Goal: Communication & Community: Answer question/provide support

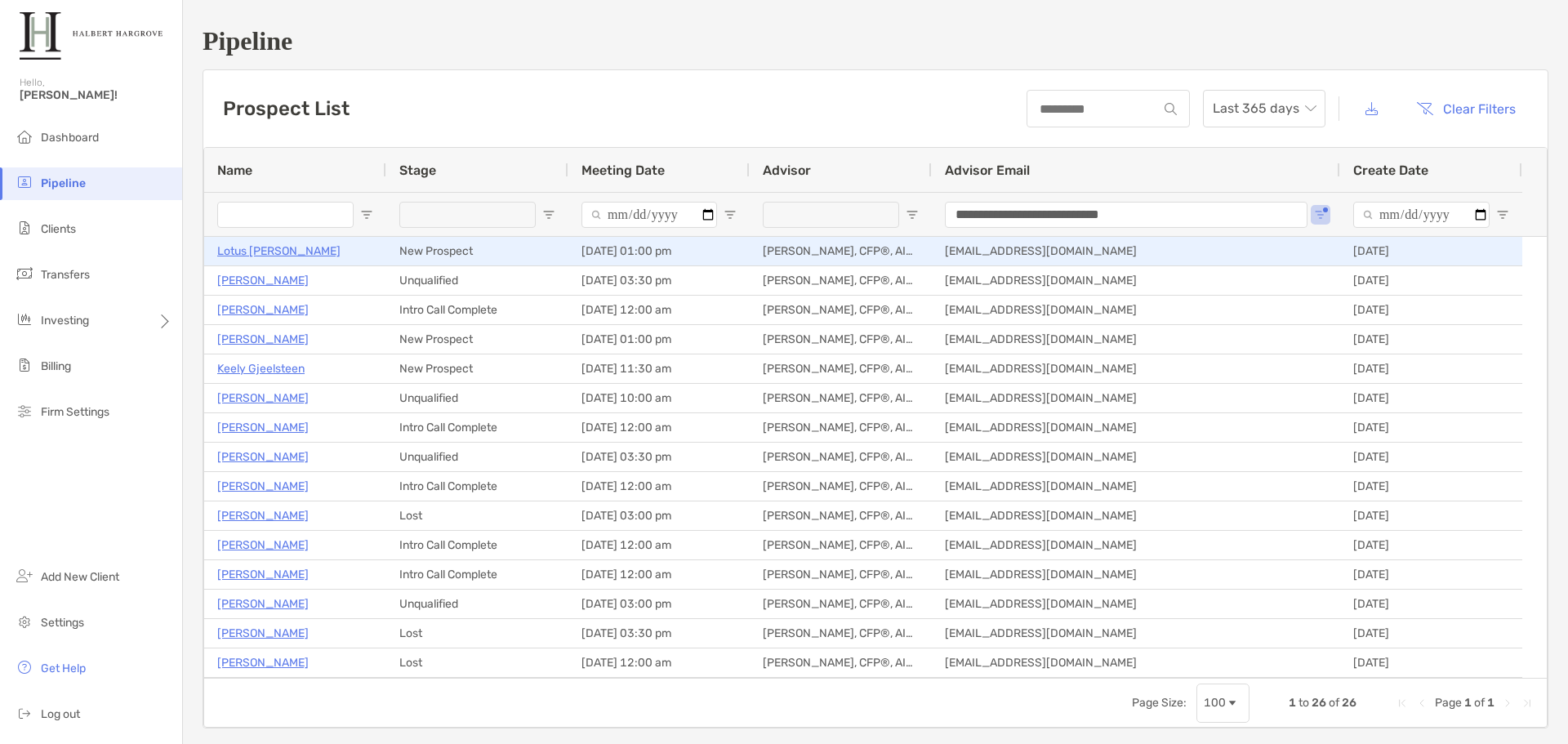
click at [236, 248] on p "Lotus Mclaurin" at bounding box center [279, 251] width 123 height 21
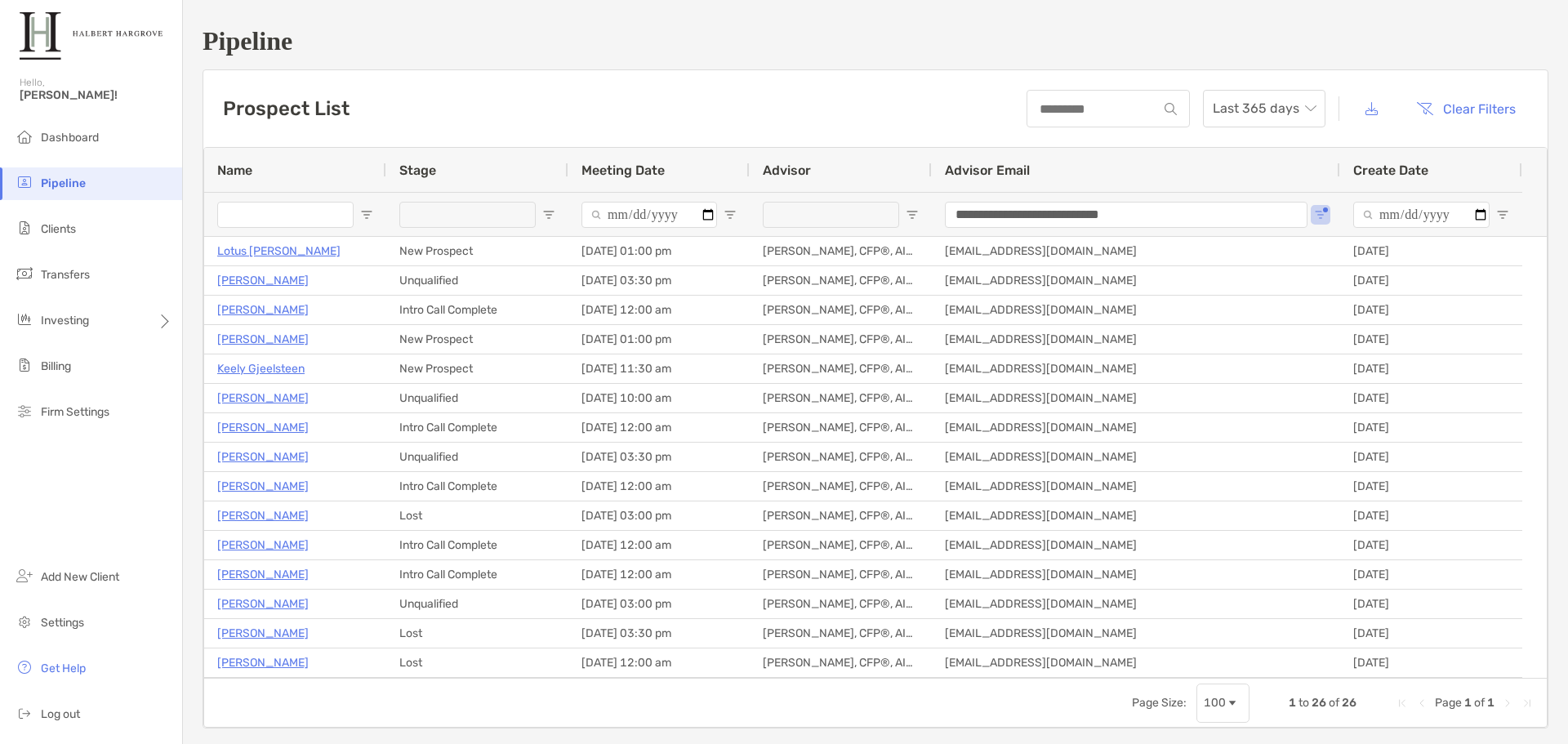
click at [701, 61] on div "**********" at bounding box center [875, 377] width 1385 height 755
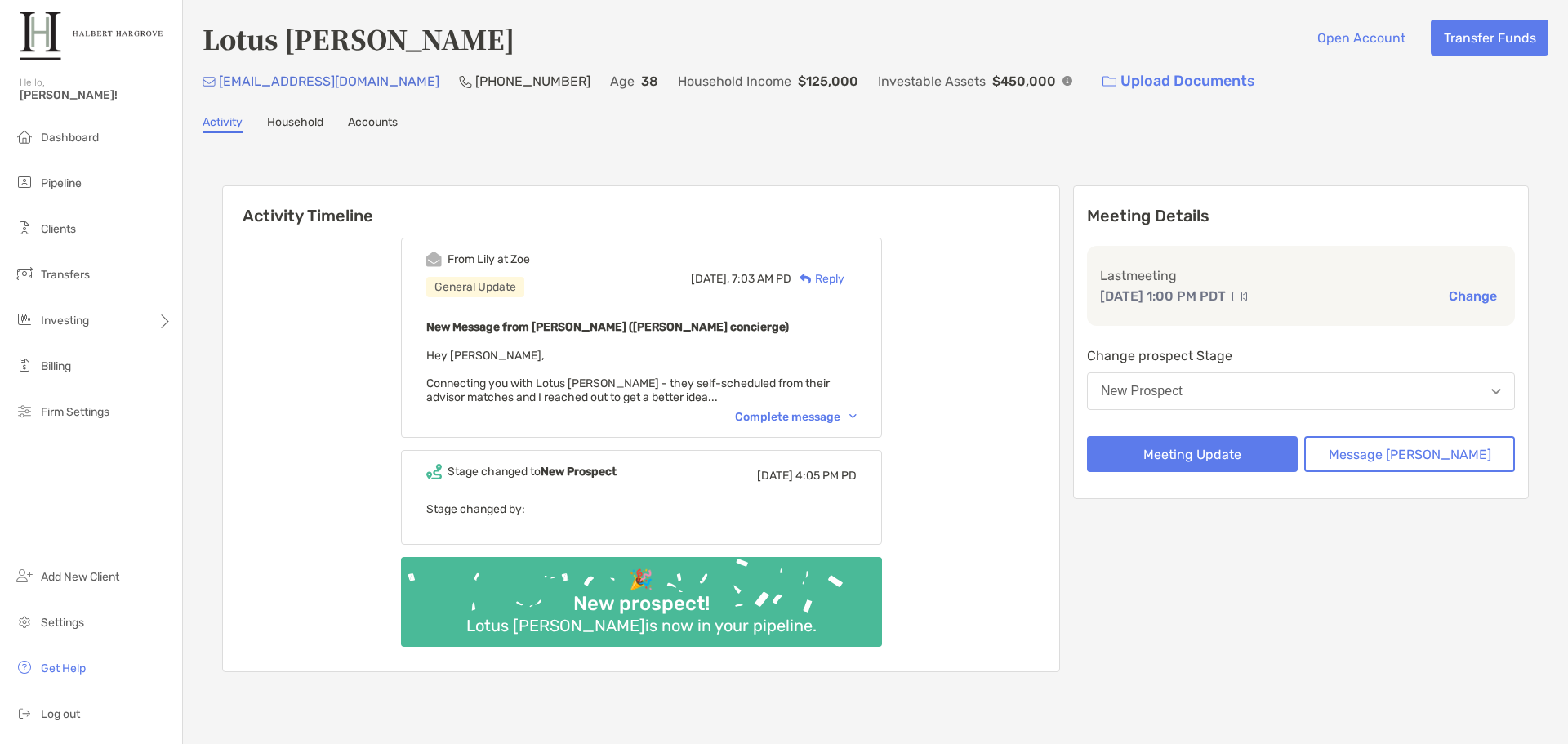
click at [911, 142] on div "Lotus Mclaurin Open Account Transfer Funds lotusmclaurin@gmail.com (617) 650-53…" at bounding box center [875, 366] width 1385 height 732
click at [800, 421] on div "Complete message" at bounding box center [796, 417] width 122 height 14
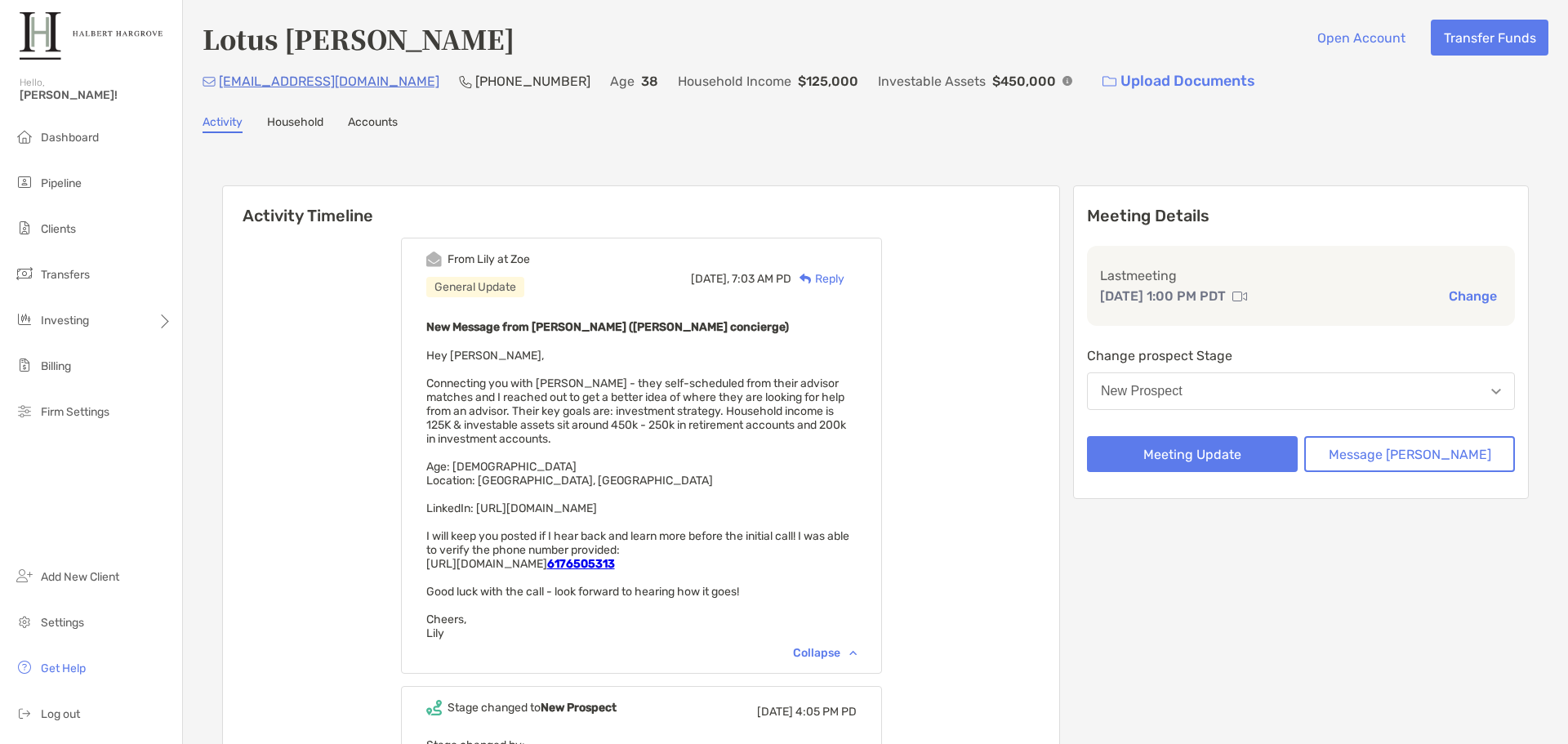
click at [868, 181] on div "Activity Timeline From Lily at Zoe General Update Yesterday, 7:03 AM PD Reply N…" at bounding box center [875, 549] width 1307 height 760
click at [1232, 467] on button "Meeting Update" at bounding box center [1192, 454] width 211 height 36
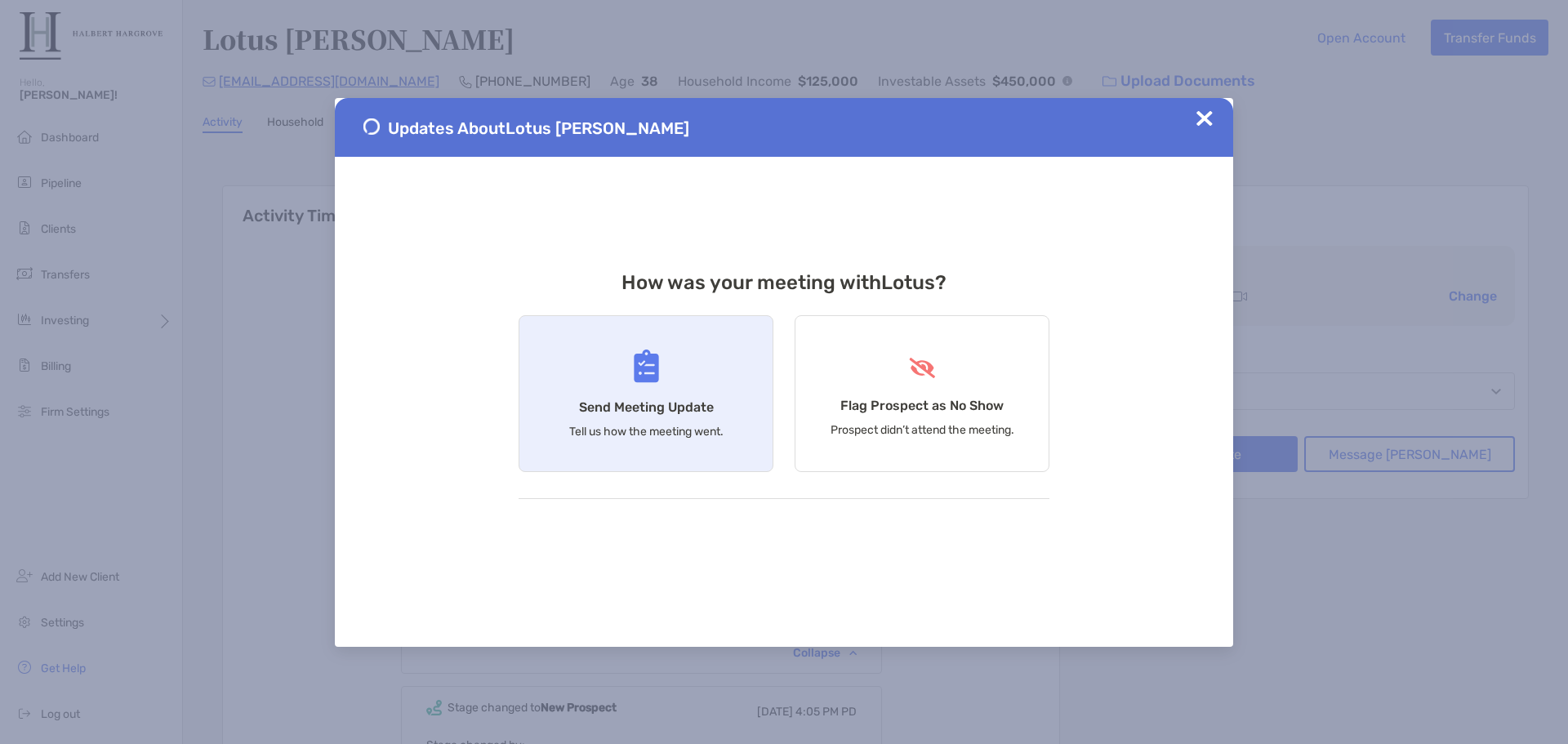
click at [707, 397] on div "Send Meeting Update Tell us how the meeting went." at bounding box center [646, 394] width 255 height 157
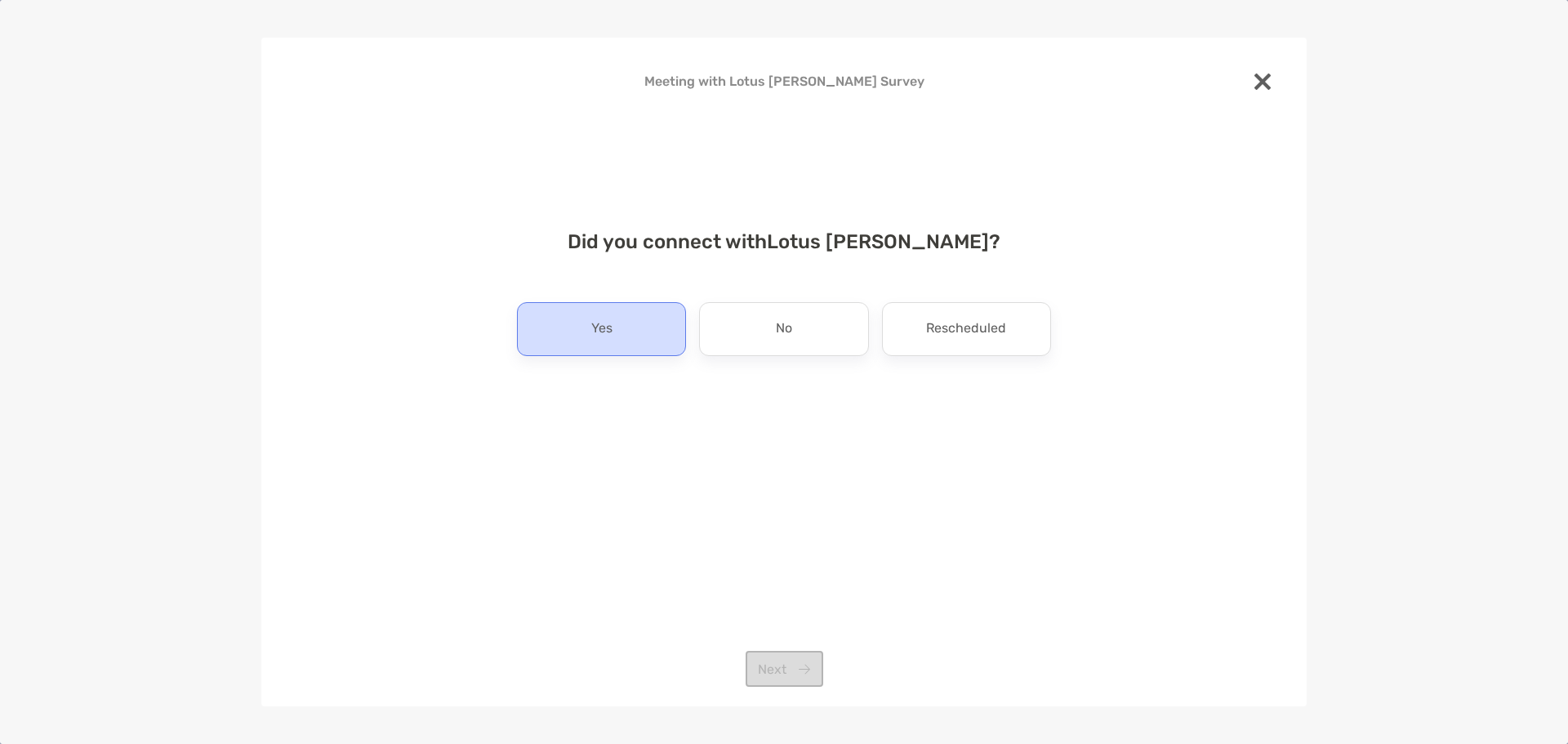
click at [662, 308] on div "Yes" at bounding box center [601, 329] width 169 height 54
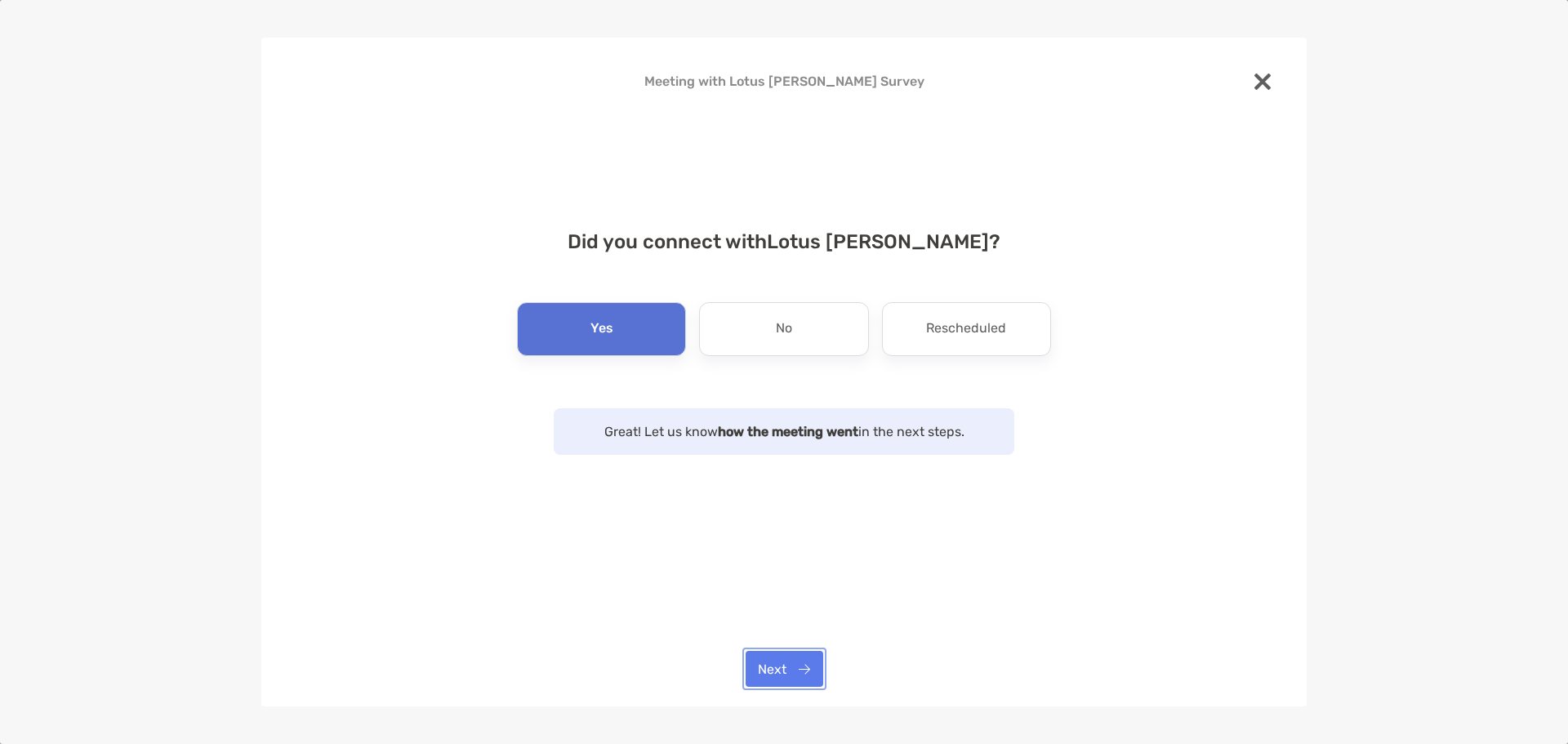
click at [789, 664] on button "Next" at bounding box center [784, 669] width 77 height 36
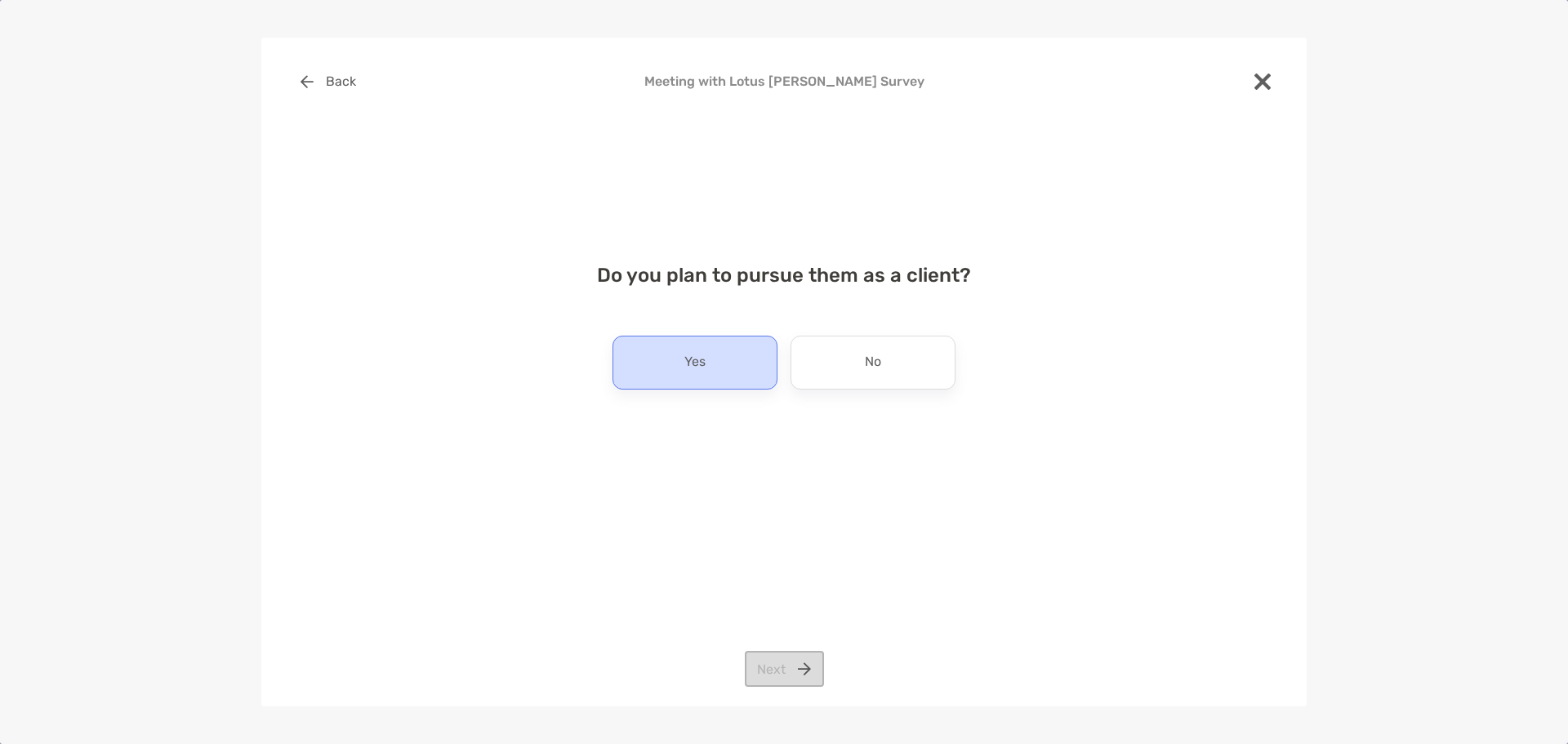
click at [739, 379] on div "Yes" at bounding box center [695, 362] width 165 height 54
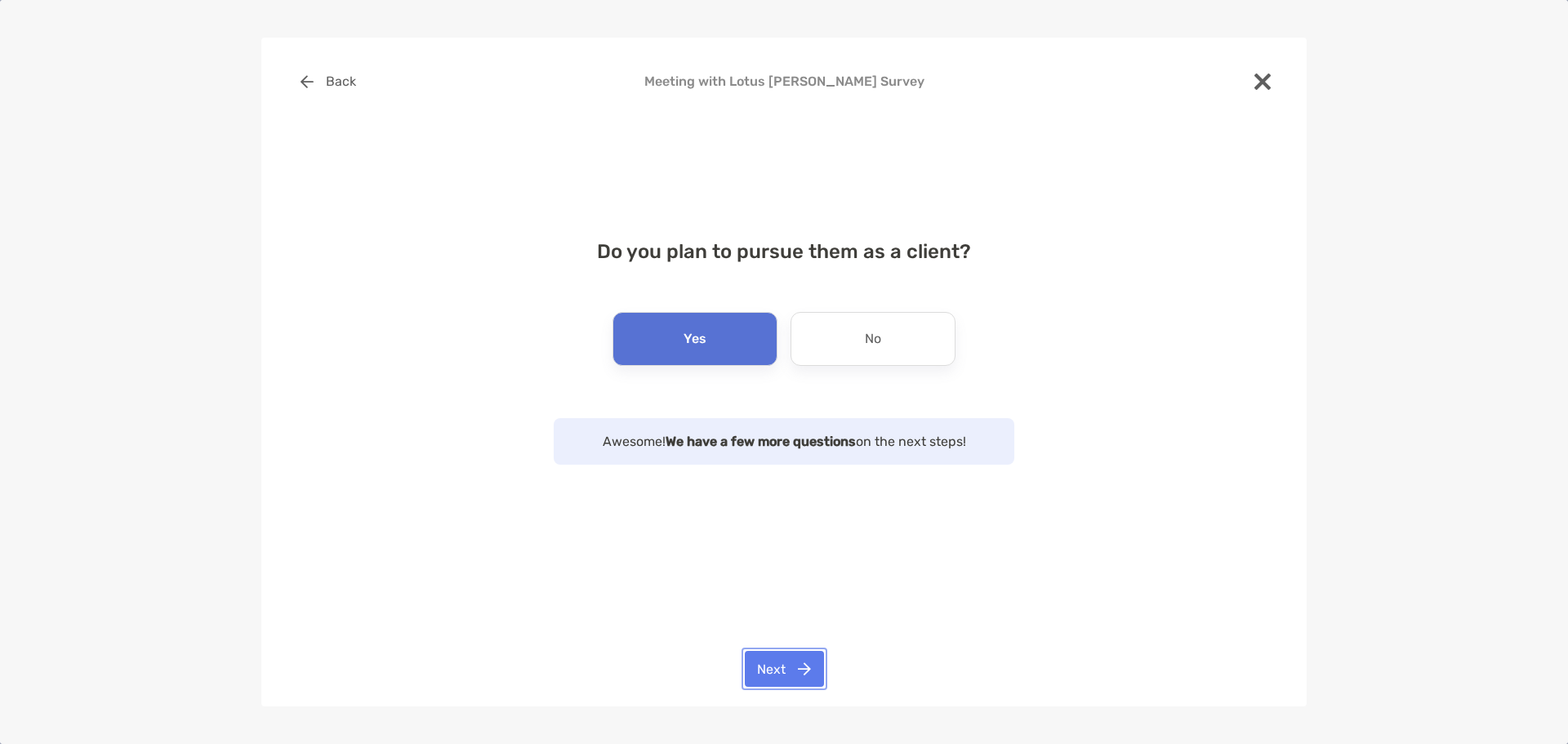
click at [787, 674] on button "Next" at bounding box center [784, 669] width 79 height 36
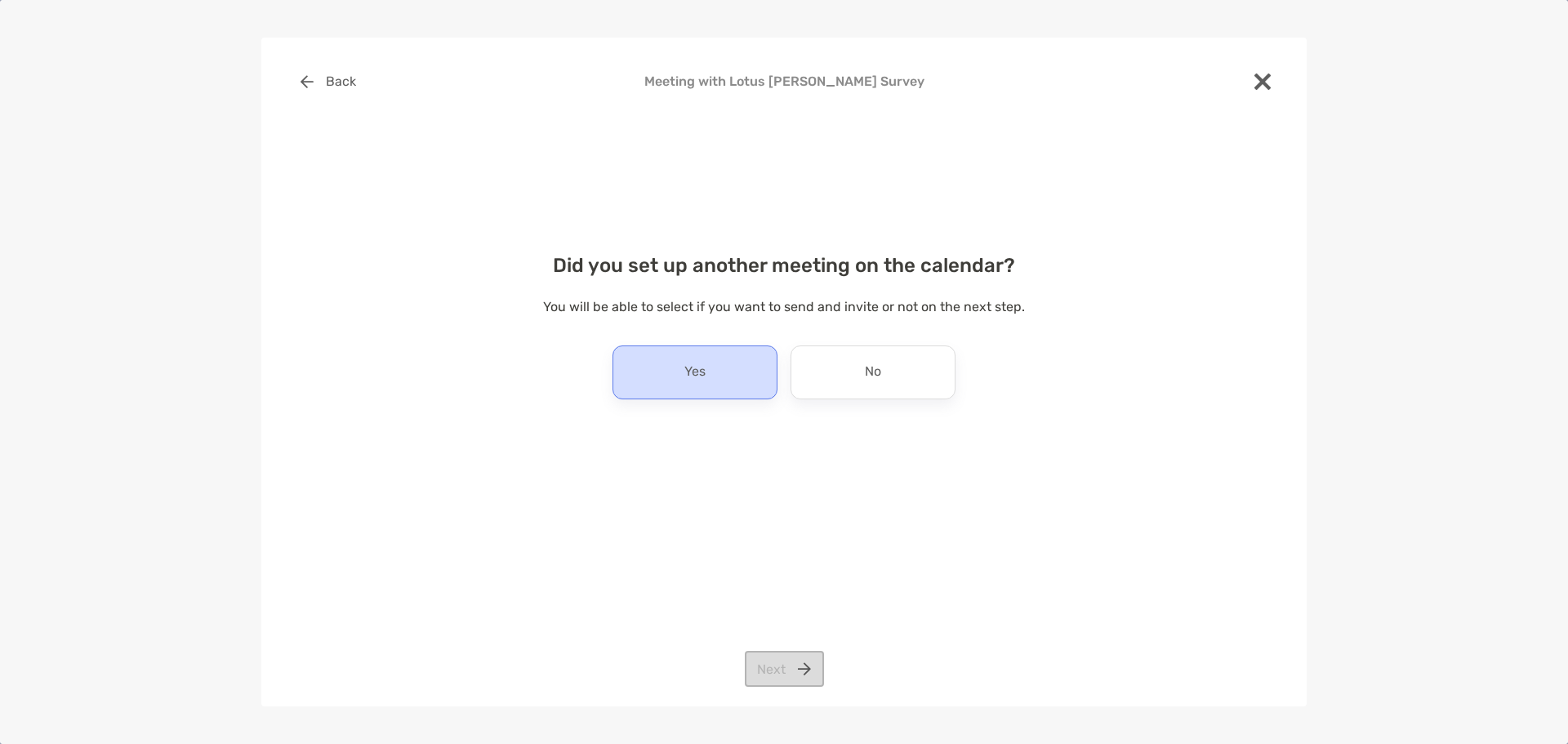
click at [700, 354] on div "Yes" at bounding box center [695, 372] width 165 height 54
click at [788, 666] on button "Next" at bounding box center [784, 669] width 79 height 36
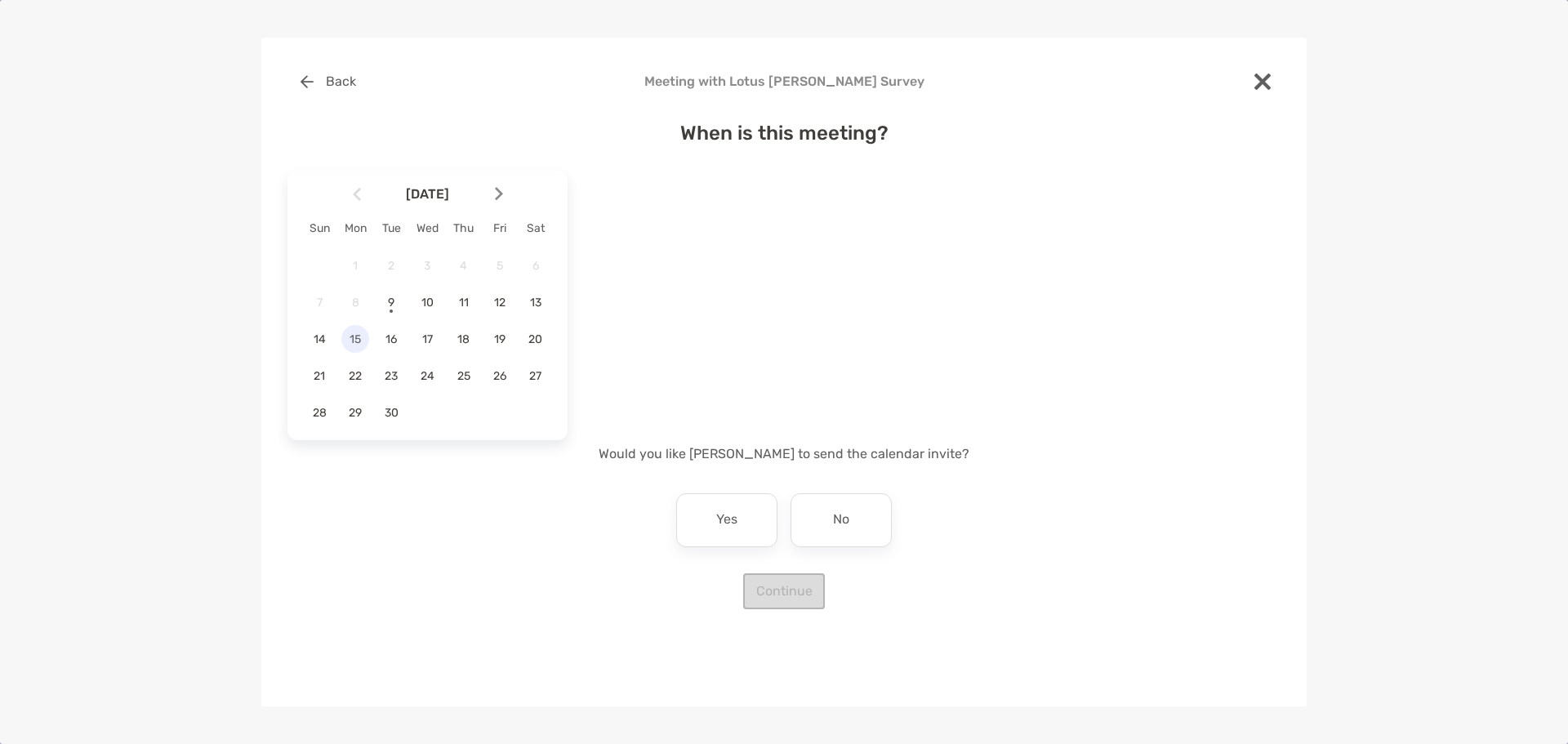
click at [348, 342] on span "15" at bounding box center [355, 339] width 27 height 14
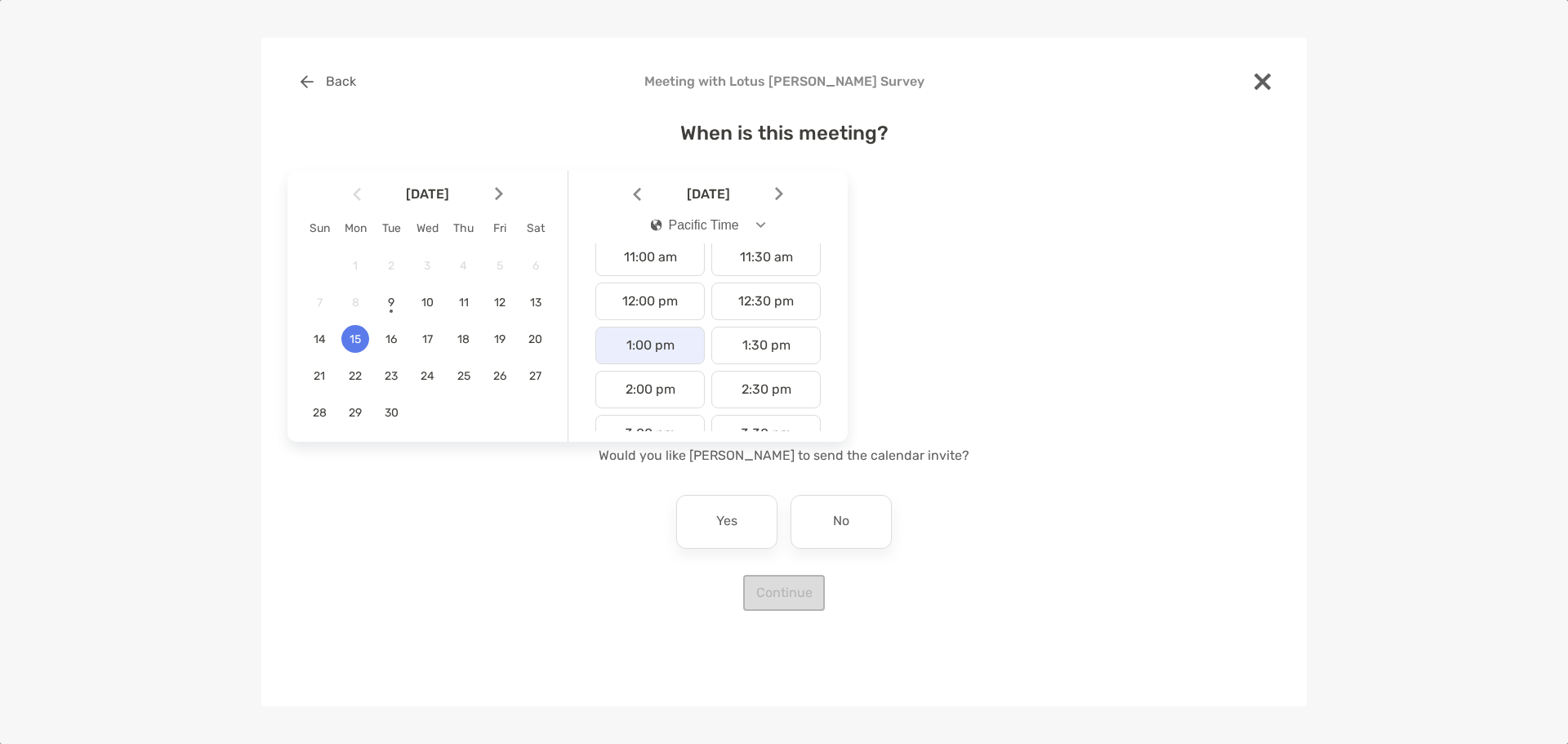
click at [668, 350] on div "1:00 pm" at bounding box center [650, 345] width 109 height 37
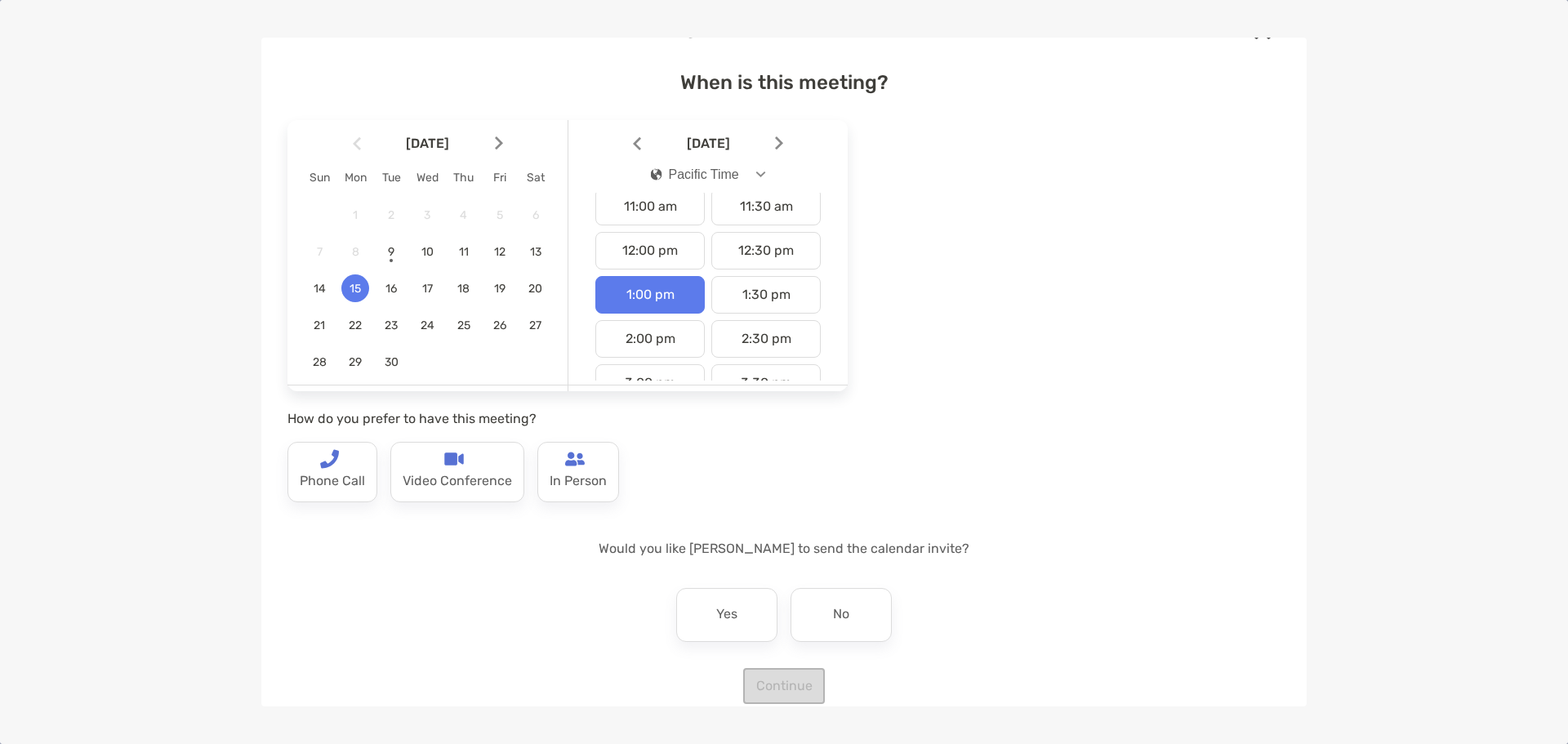
scroll to position [73, 0]
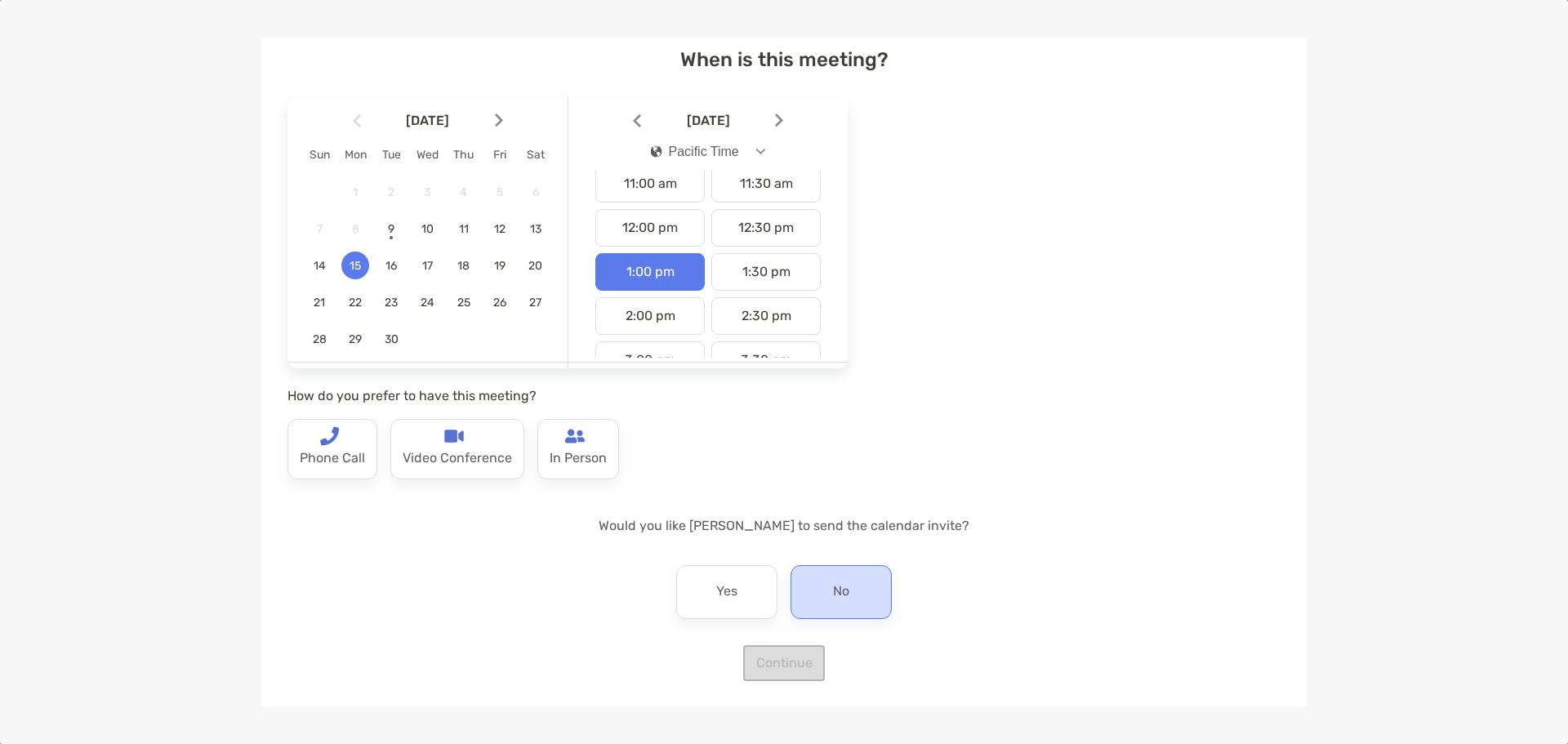
click at [790, 590] on div "No" at bounding box center [841, 592] width 102 height 54
click at [759, 657] on div "When is this meeting? September 2025 Sun Mon Tue Wed Thu Fri Sat 1 2 3 4 5 6 7 …" at bounding box center [784, 355] width 993 height 653
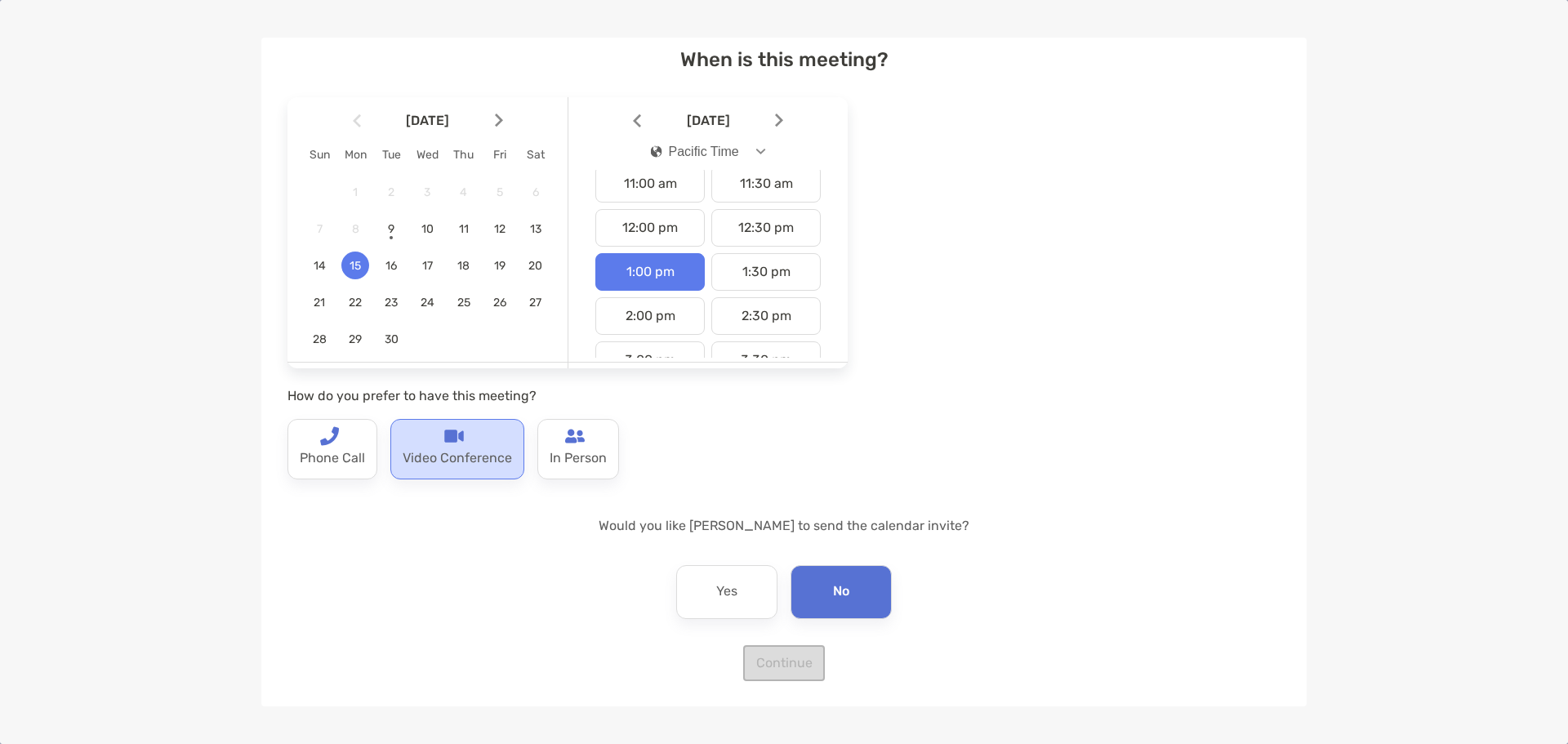
click at [464, 444] on div "Video Conference" at bounding box center [457, 449] width 134 height 61
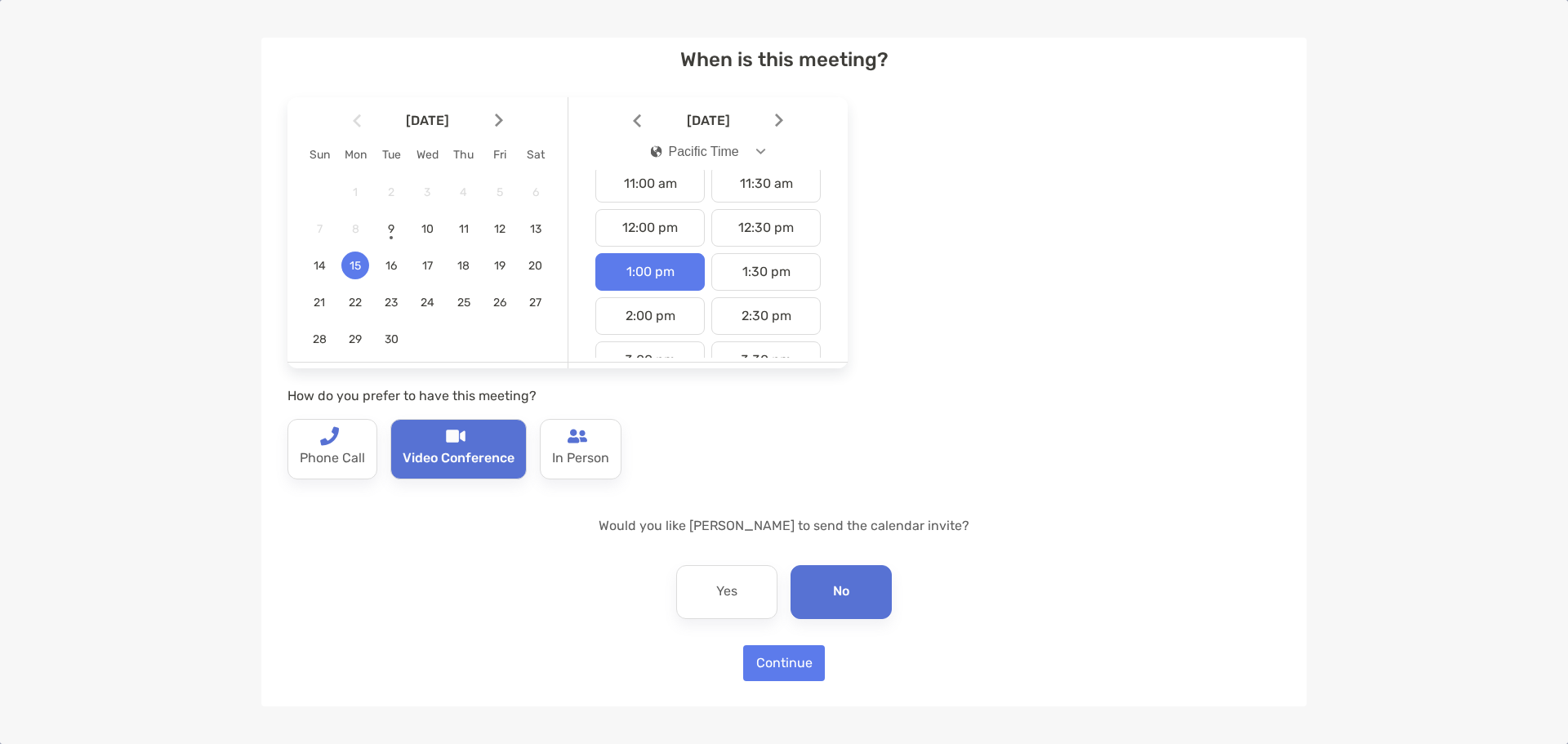
click at [857, 601] on div "No" at bounding box center [841, 592] width 102 height 54
click at [792, 667] on button "Continue" at bounding box center [784, 663] width 82 height 36
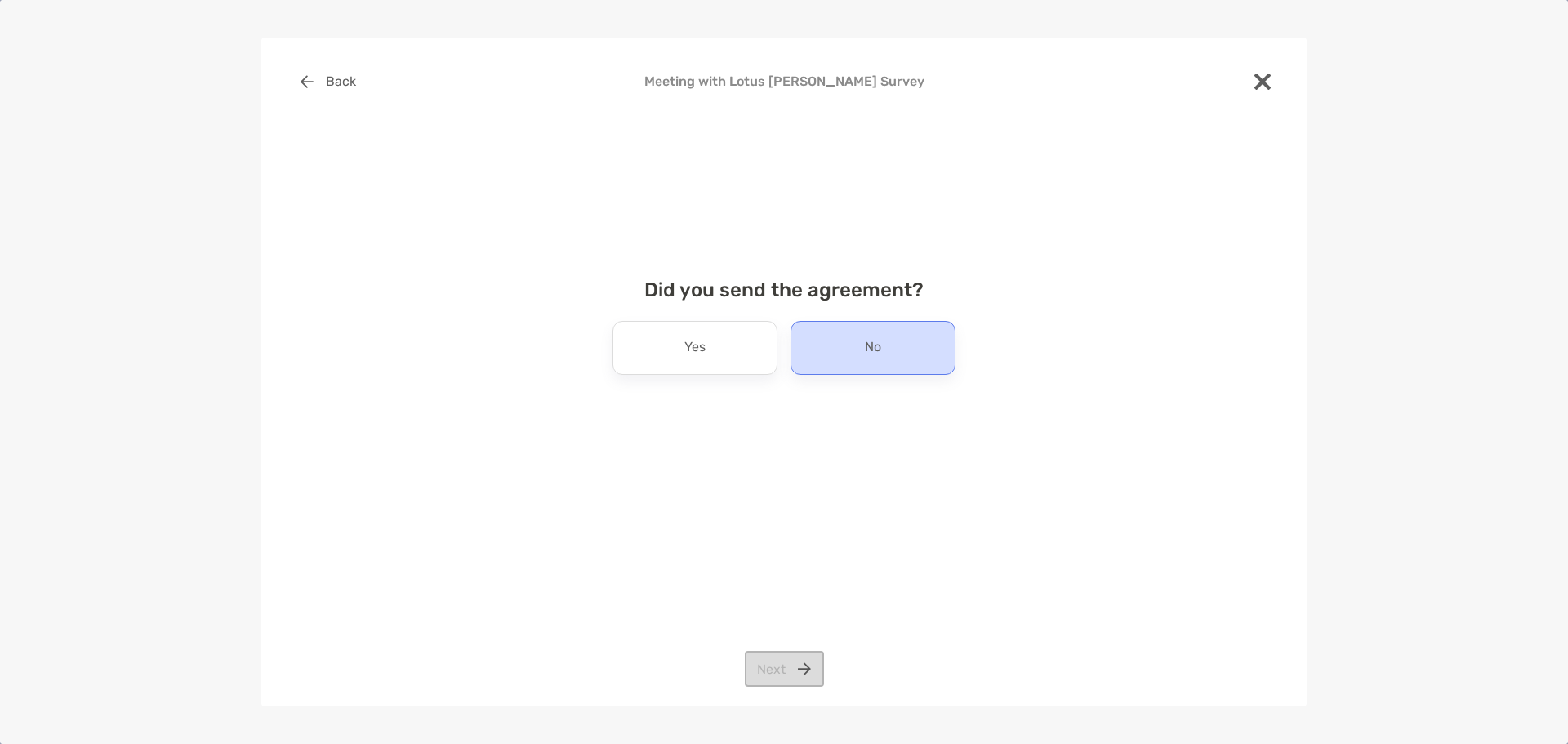
click at [883, 361] on div "No" at bounding box center [873, 347] width 165 height 54
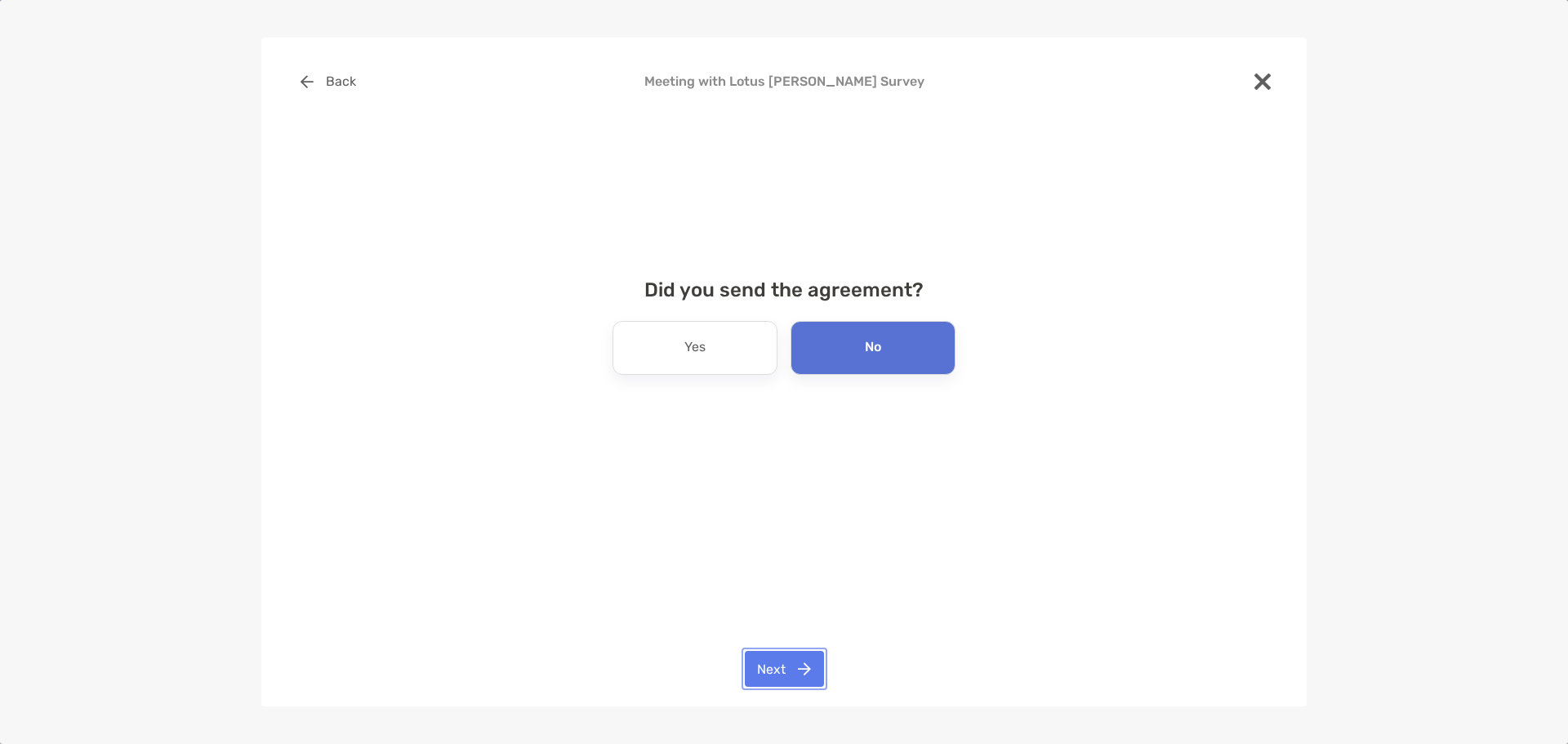
click at [794, 677] on button "Next" at bounding box center [784, 669] width 79 height 36
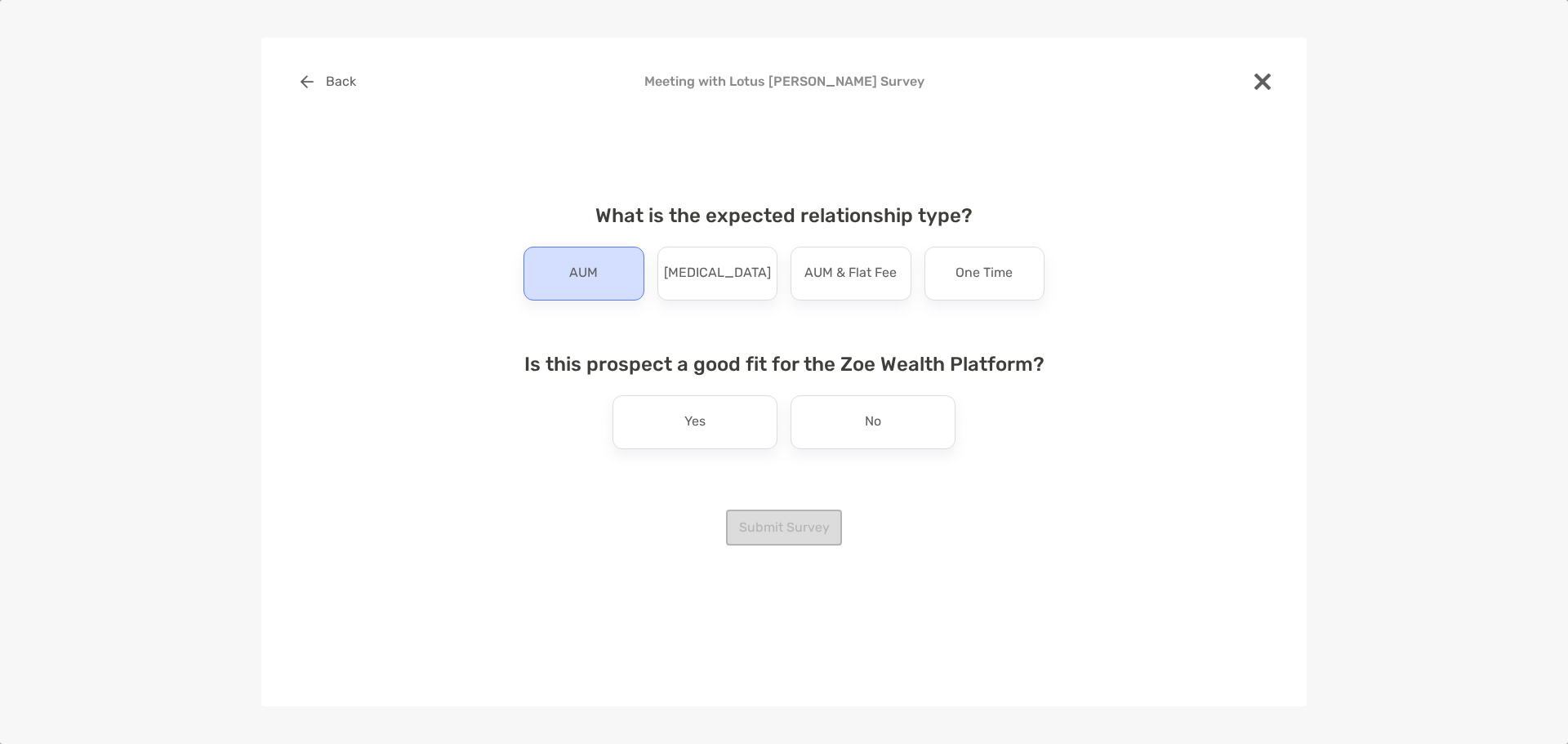
click at [591, 286] on p "AUM" at bounding box center [584, 273] width 28 height 26
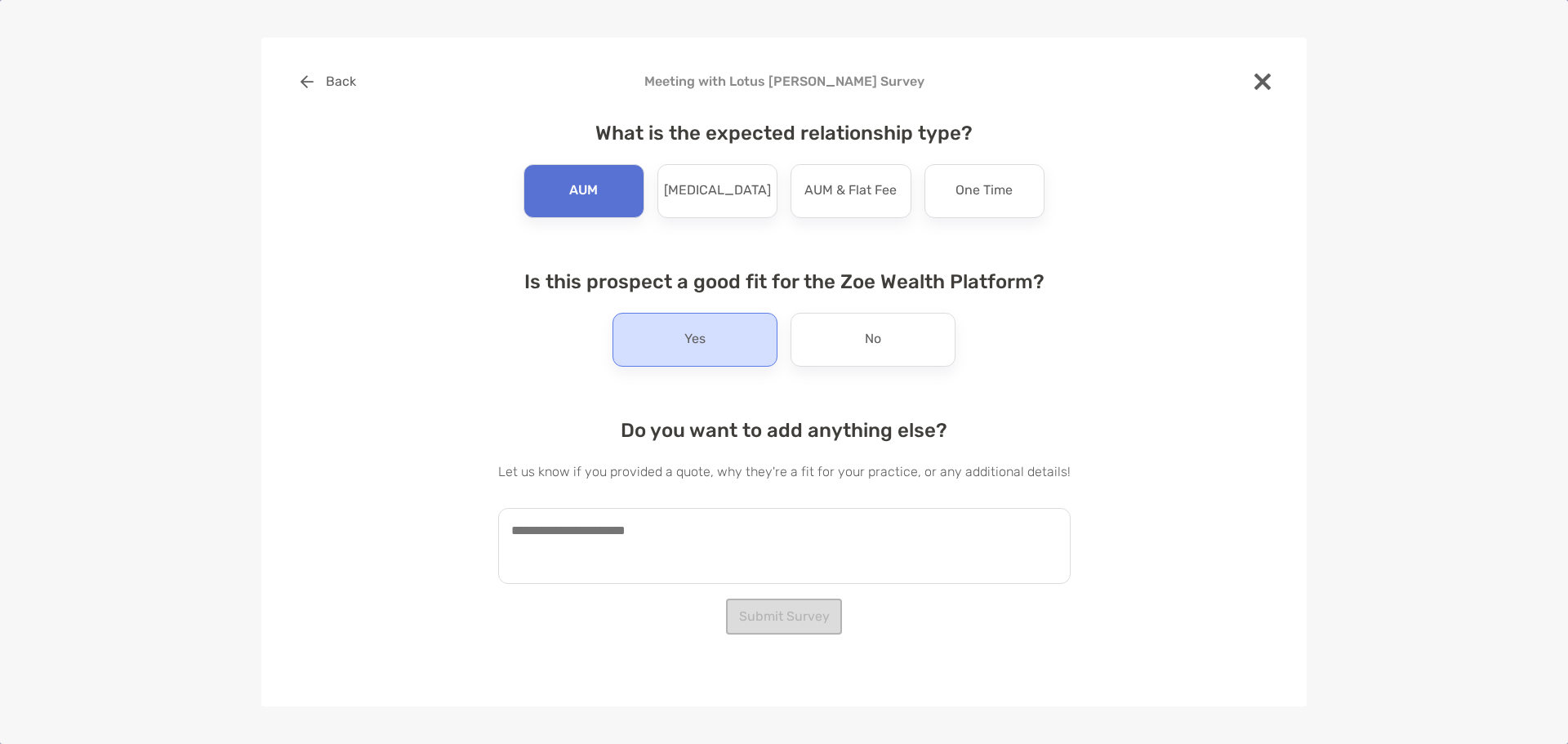
click at [738, 350] on div "Yes" at bounding box center [695, 340] width 165 height 54
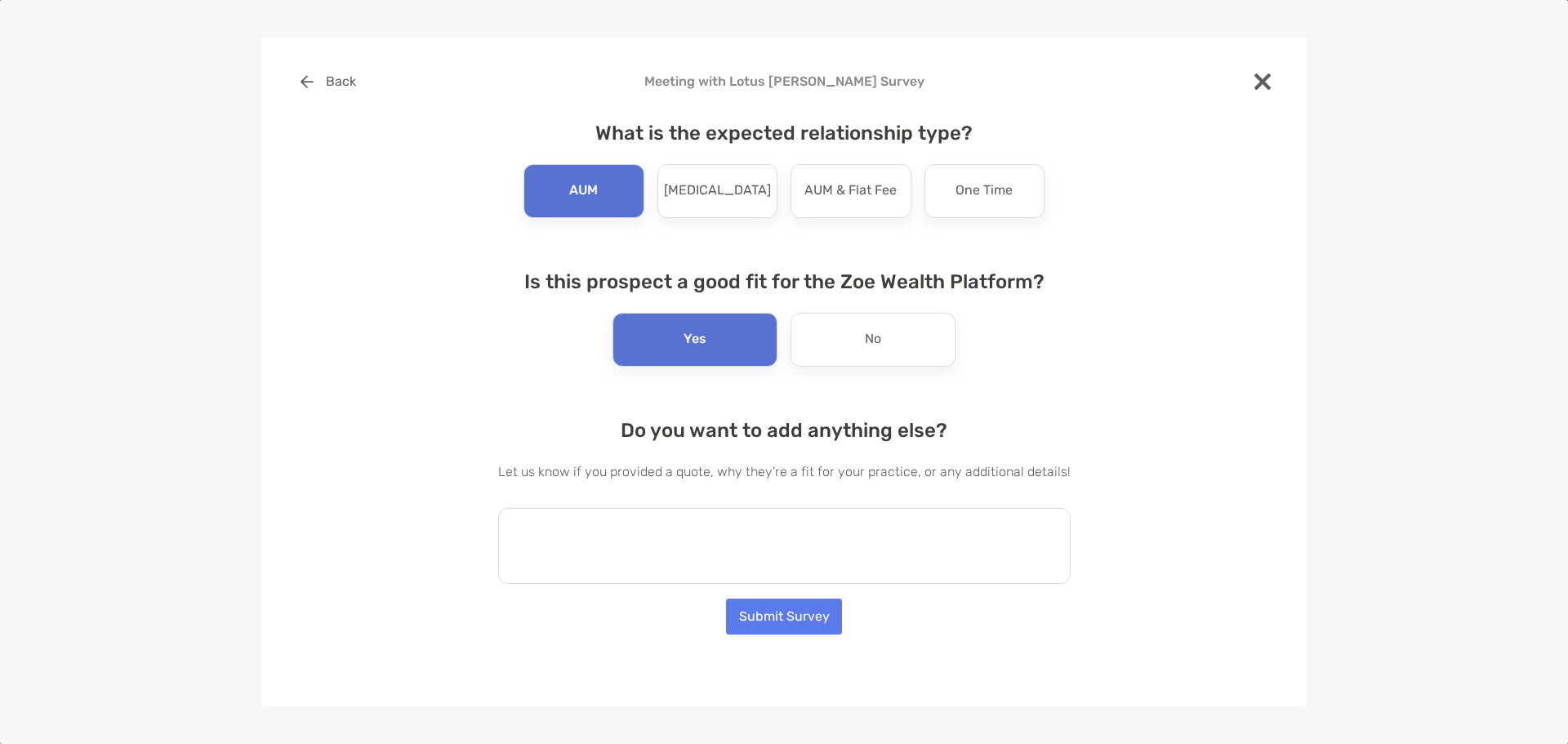
click at [765, 540] on textarea at bounding box center [784, 546] width 572 height 76
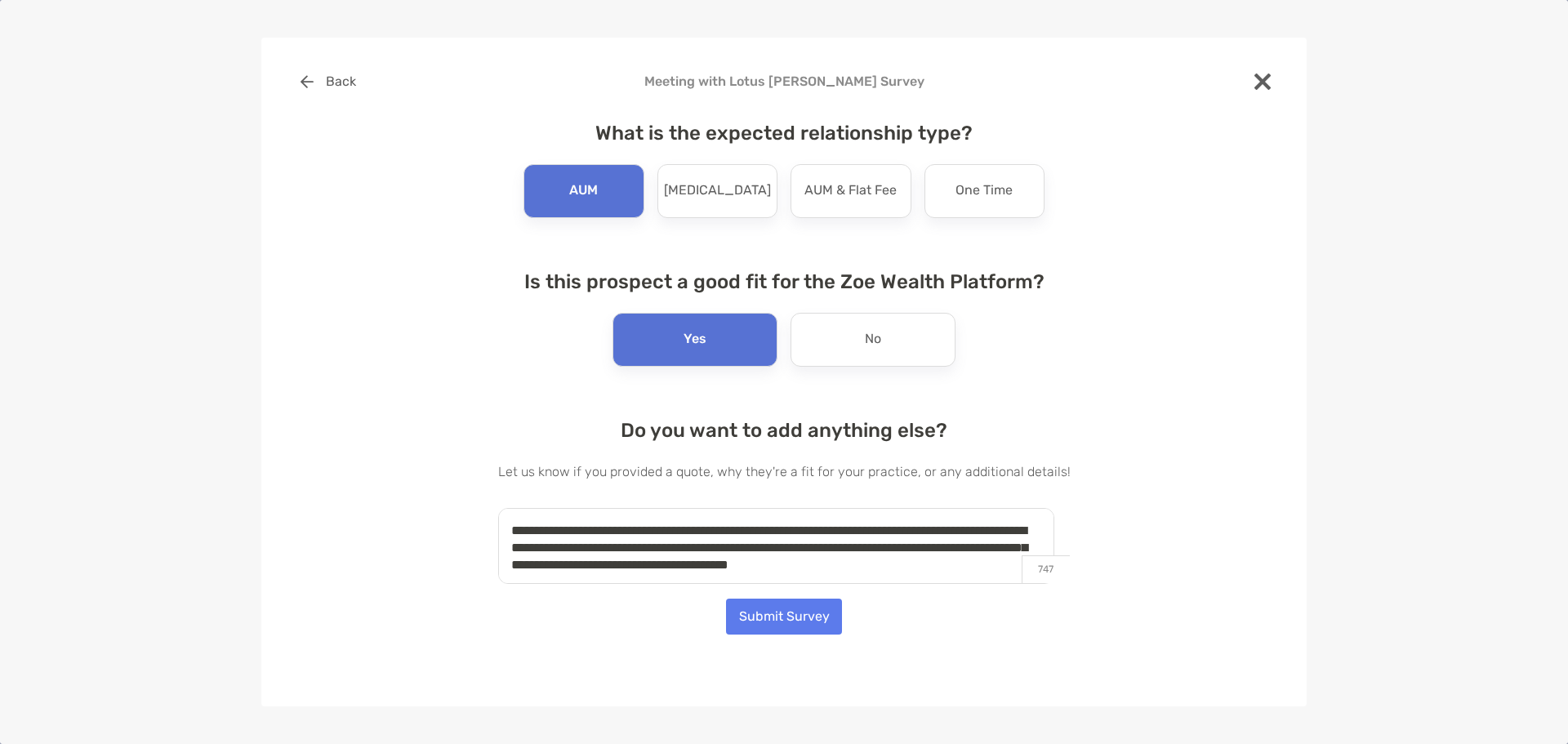
scroll to position [7, 0]
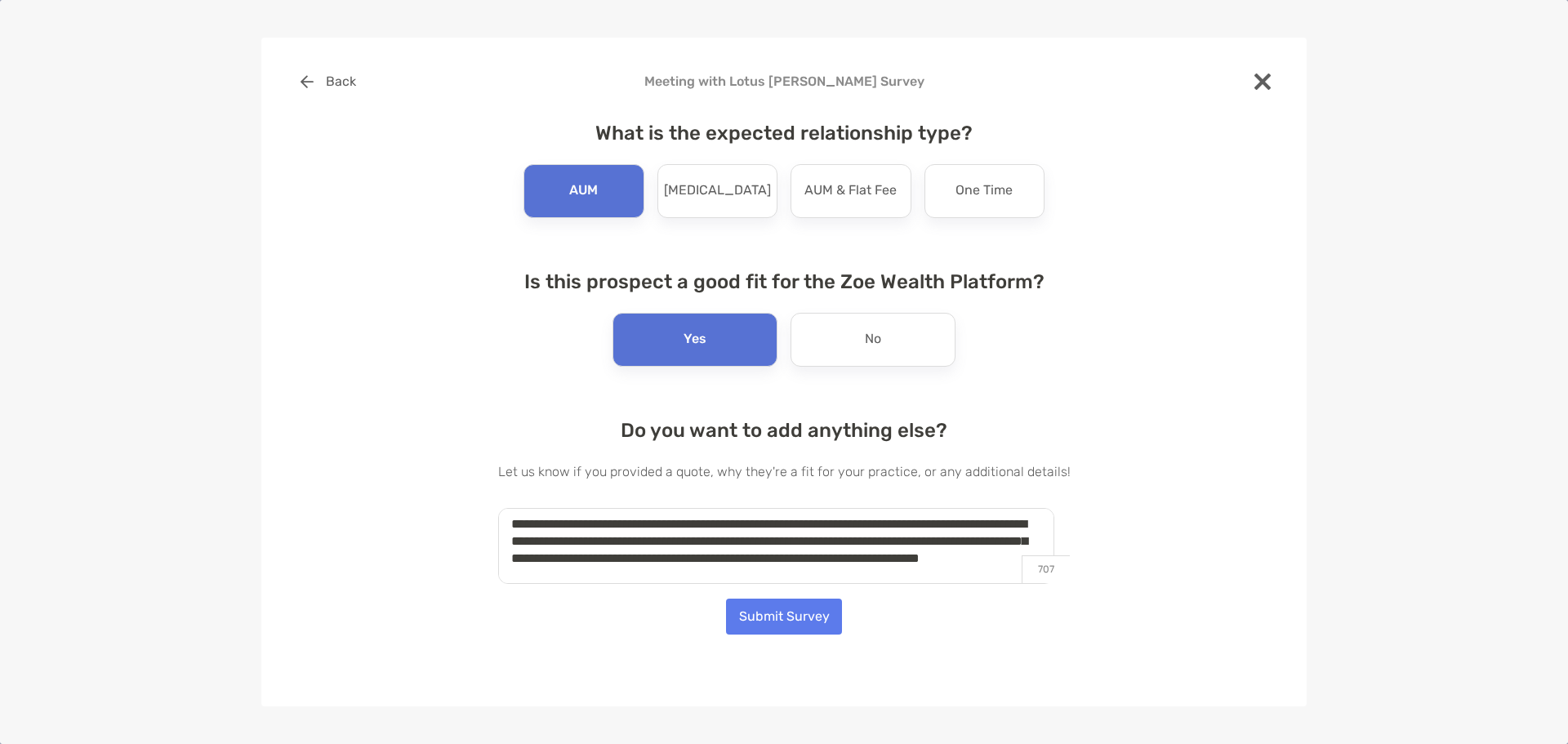
type textarea "**********"
click at [822, 620] on button "Submit Survey" at bounding box center [784, 617] width 116 height 36
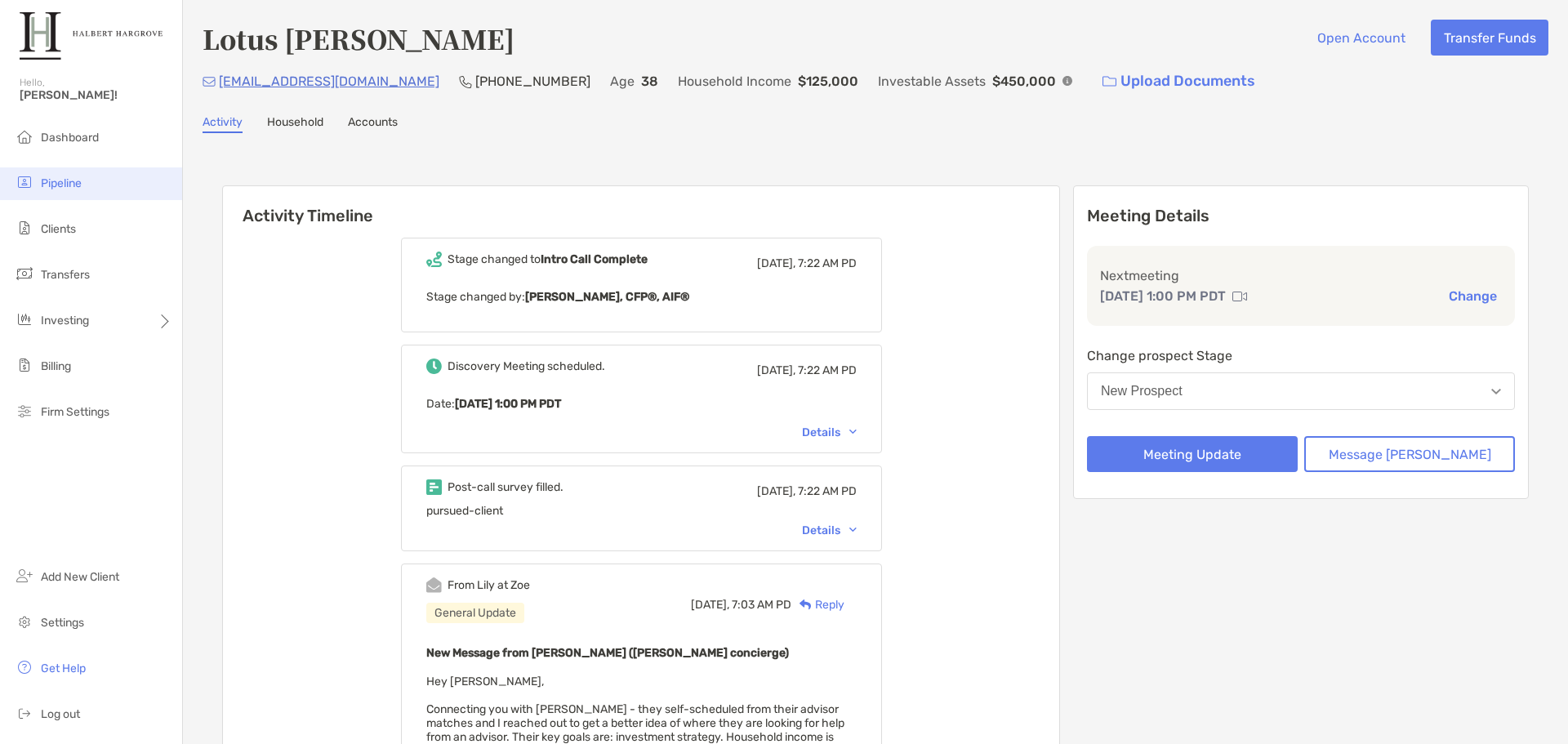
click at [112, 191] on li "Pipeline" at bounding box center [91, 183] width 182 height 32
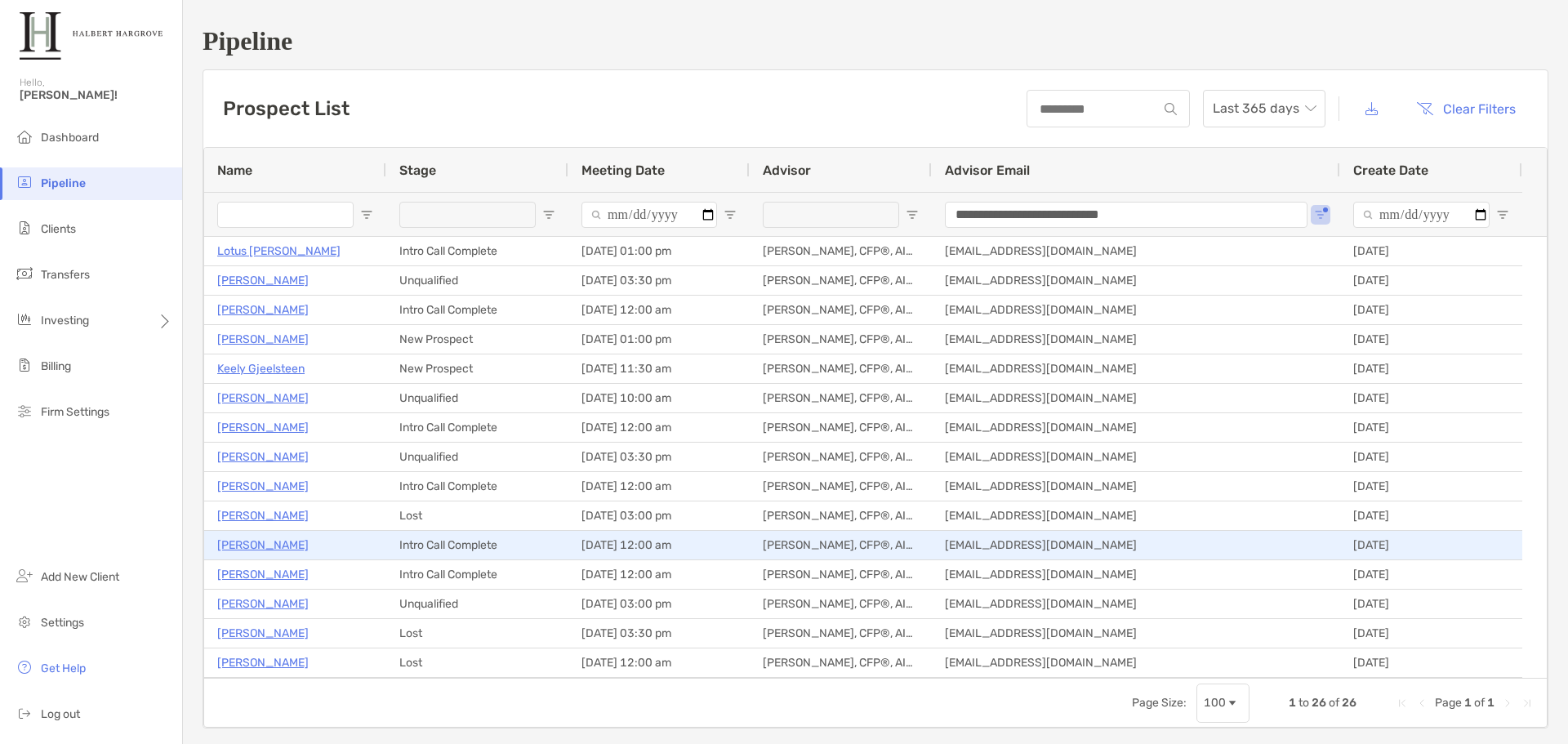
click at [253, 539] on p "[PERSON_NAME]" at bounding box center [263, 545] width 92 height 21
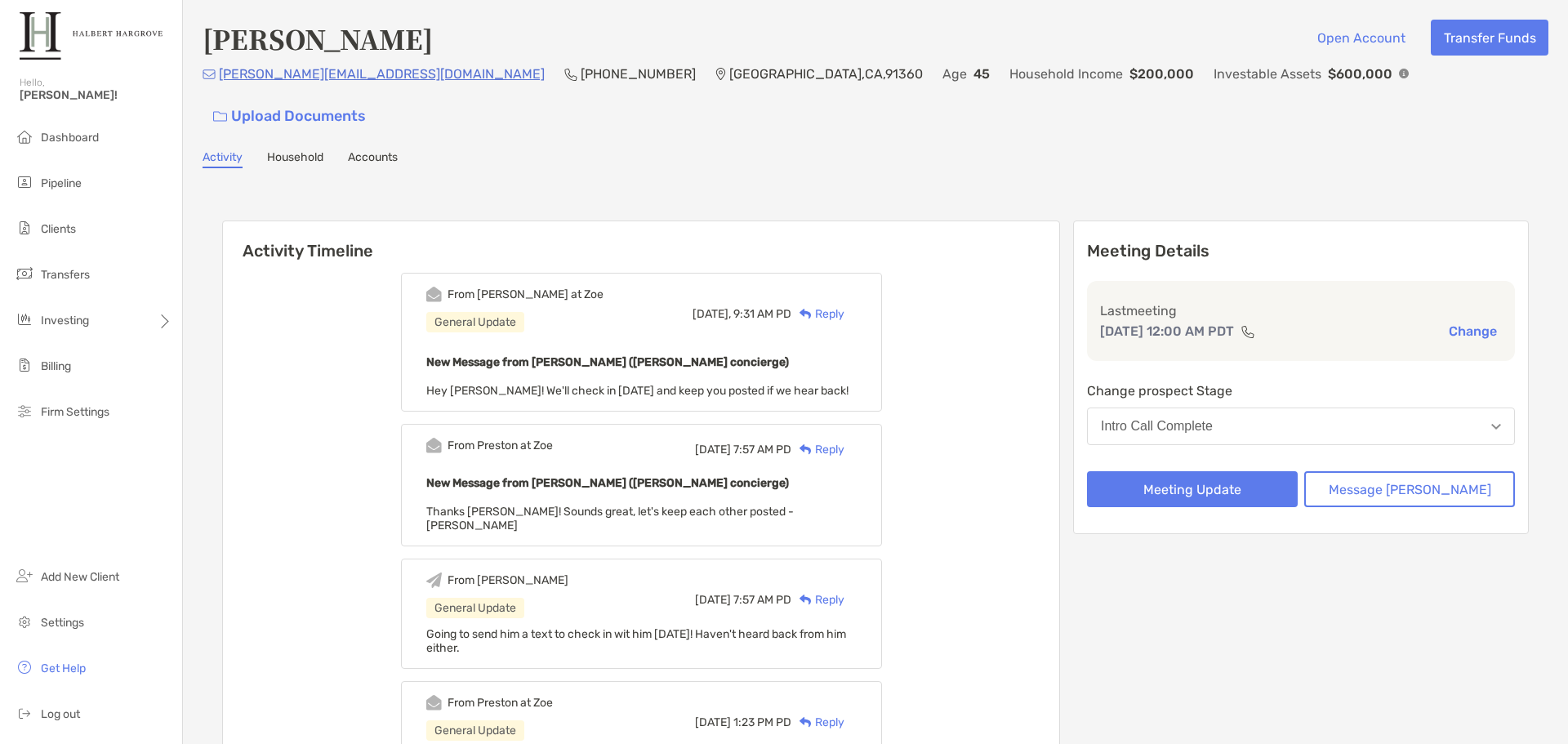
click at [844, 306] on div "Reply" at bounding box center [818, 314] width 53 height 17
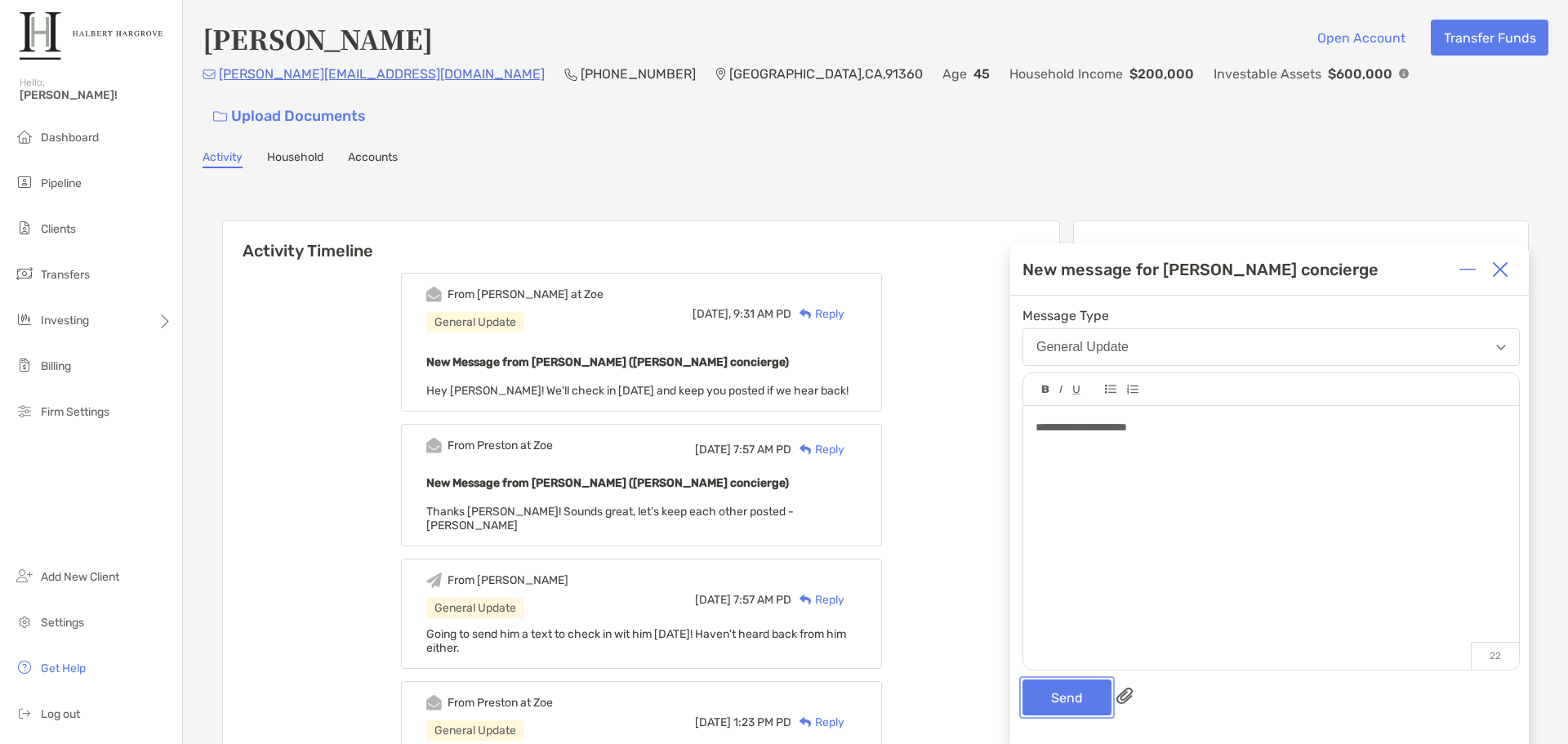
click at [1096, 701] on button "Send" at bounding box center [1067, 697] width 89 height 36
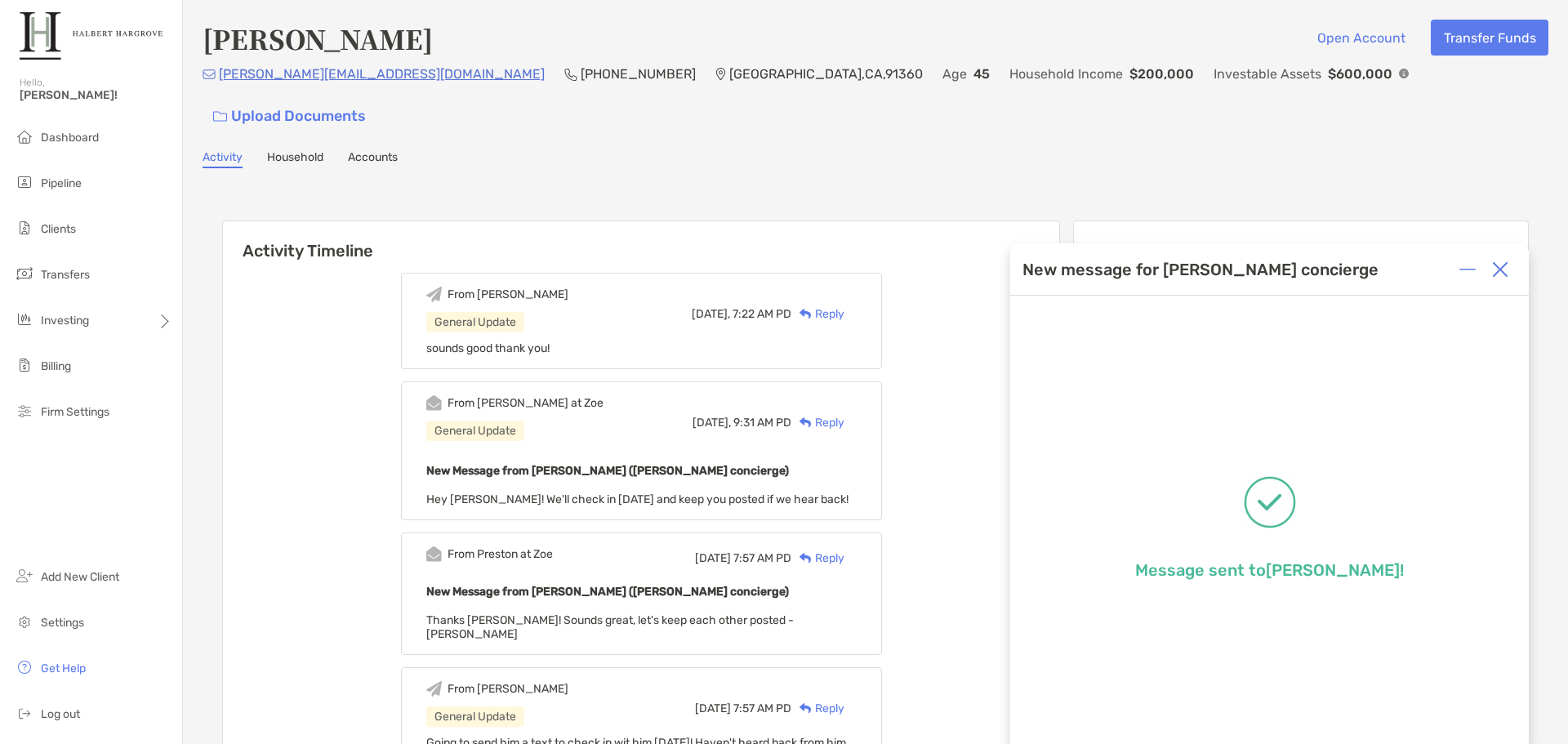
click at [826, 222] on h6 "Activity Timeline" at bounding box center [641, 241] width 836 height 39
click at [1502, 276] on img at bounding box center [1501, 270] width 17 height 17
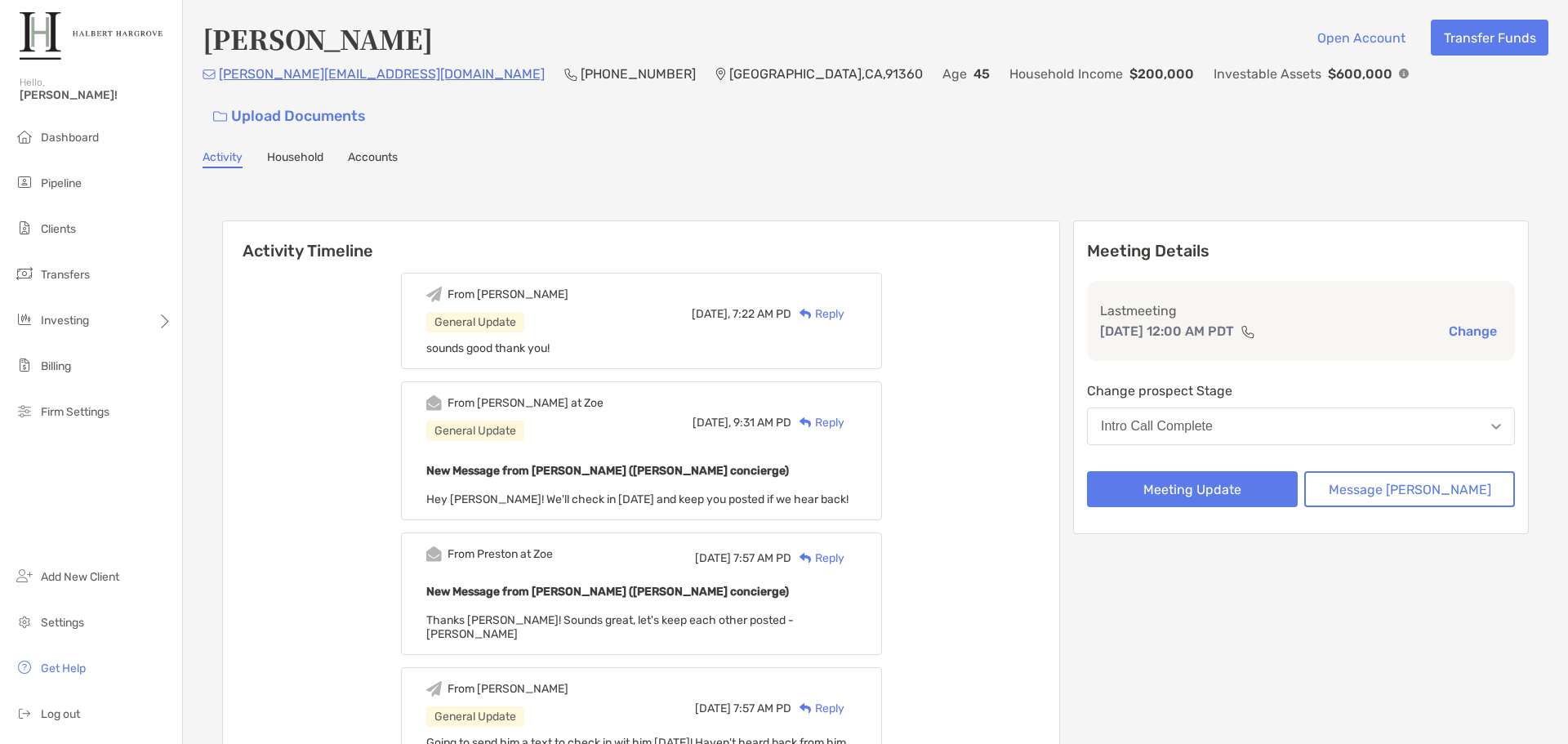
click at [757, 29] on div "[PERSON_NAME] Open Account Transfer Funds" at bounding box center [875, 38] width 1346 height 37
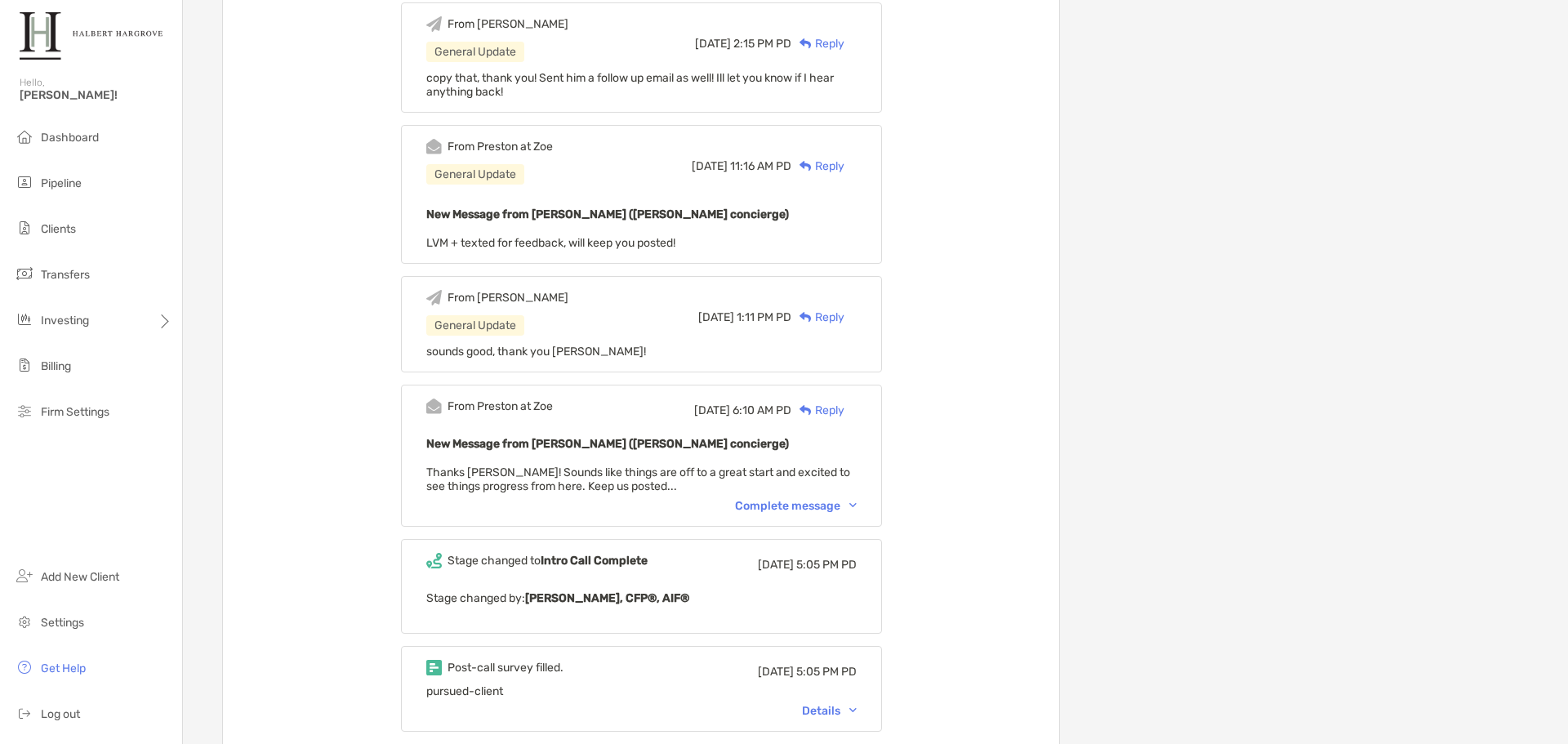
scroll to position [2206, 0]
